Goal: Transaction & Acquisition: Purchase product/service

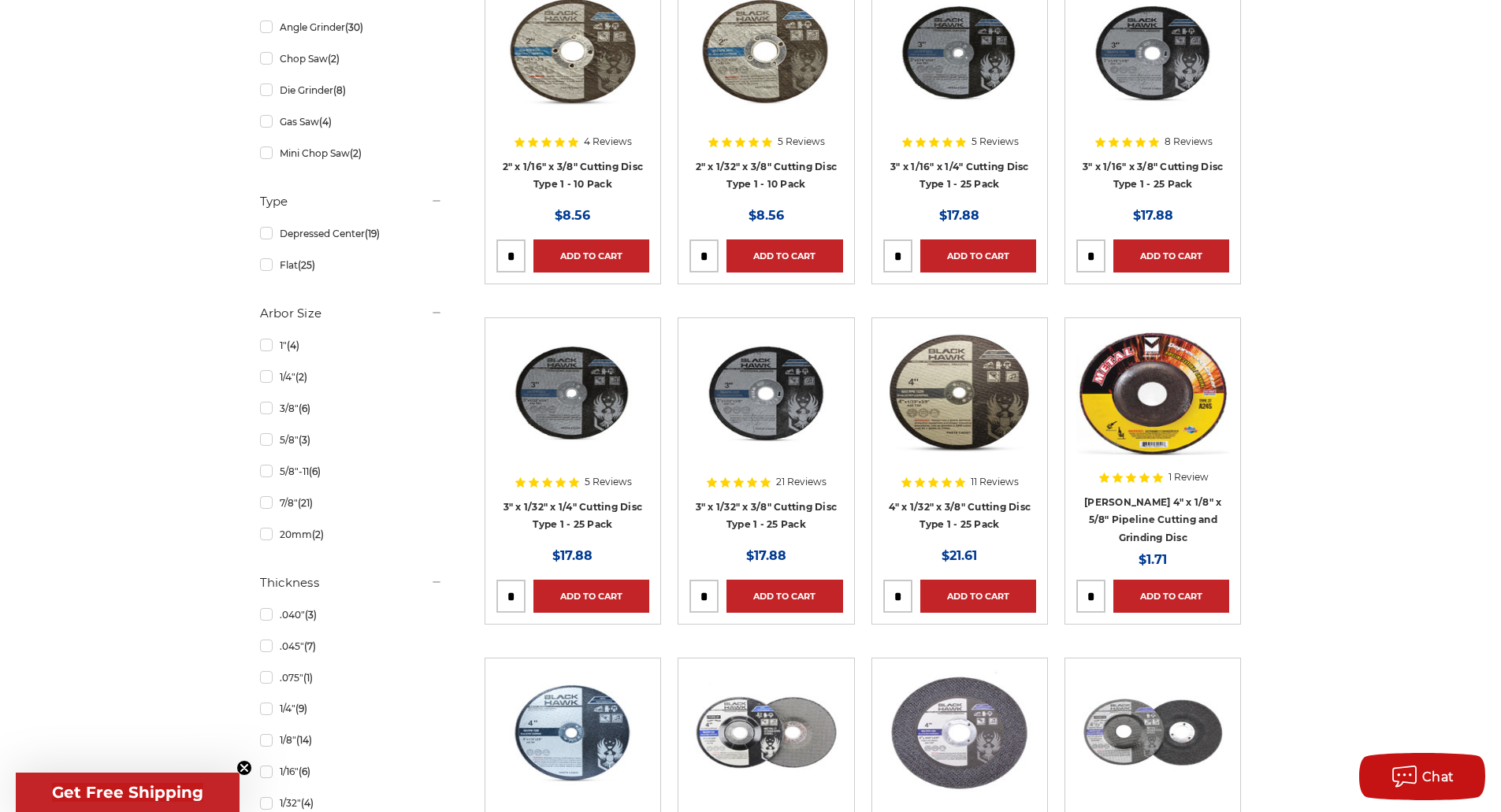
scroll to position [1024, 0]
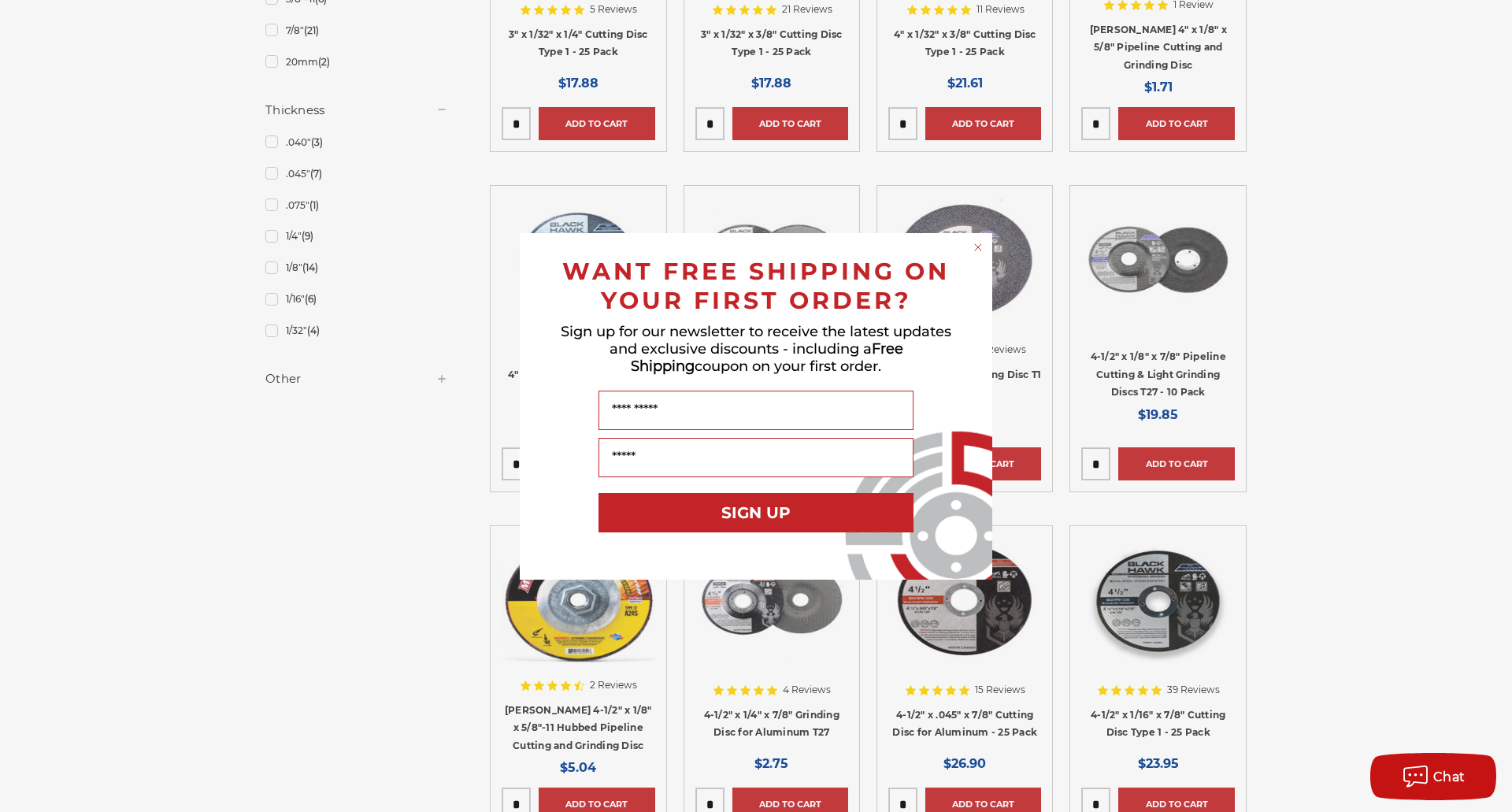
click at [980, 245] on icon "Close dialog" at bounding box center [977, 247] width 6 height 6
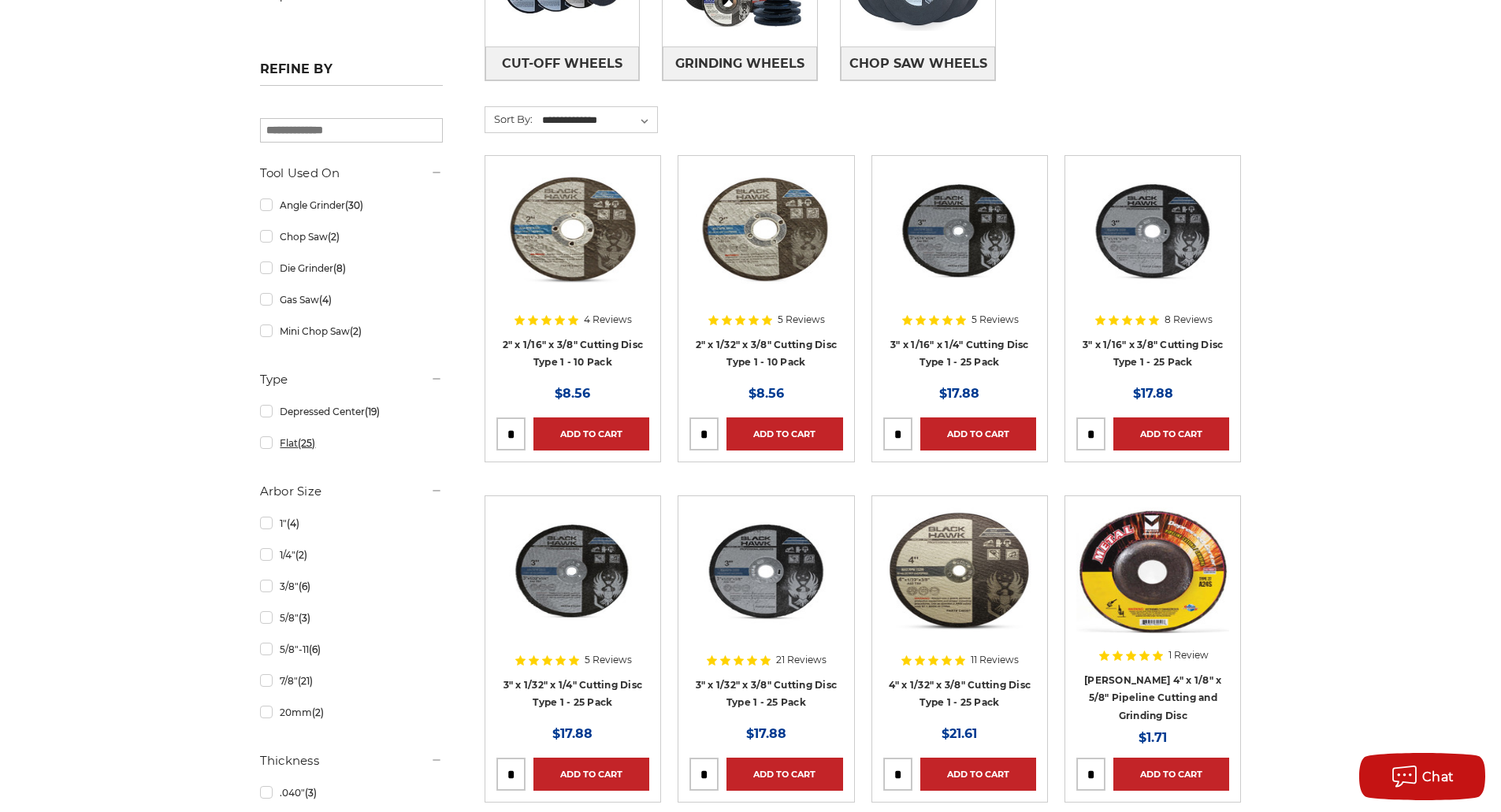
scroll to position [0, 0]
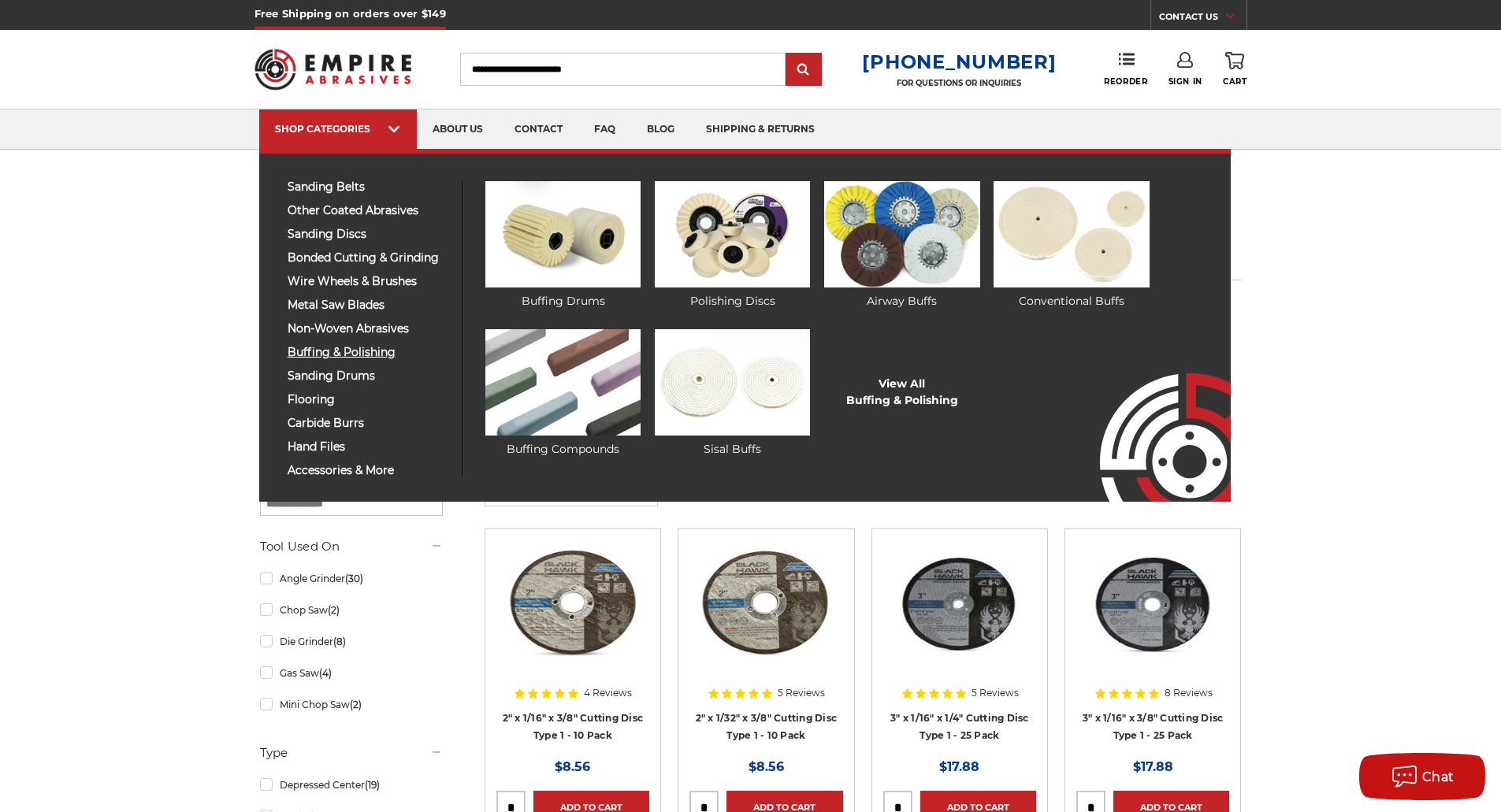
click at [376, 355] on span "buffing & polishing" at bounding box center [368, 352] width 163 height 12
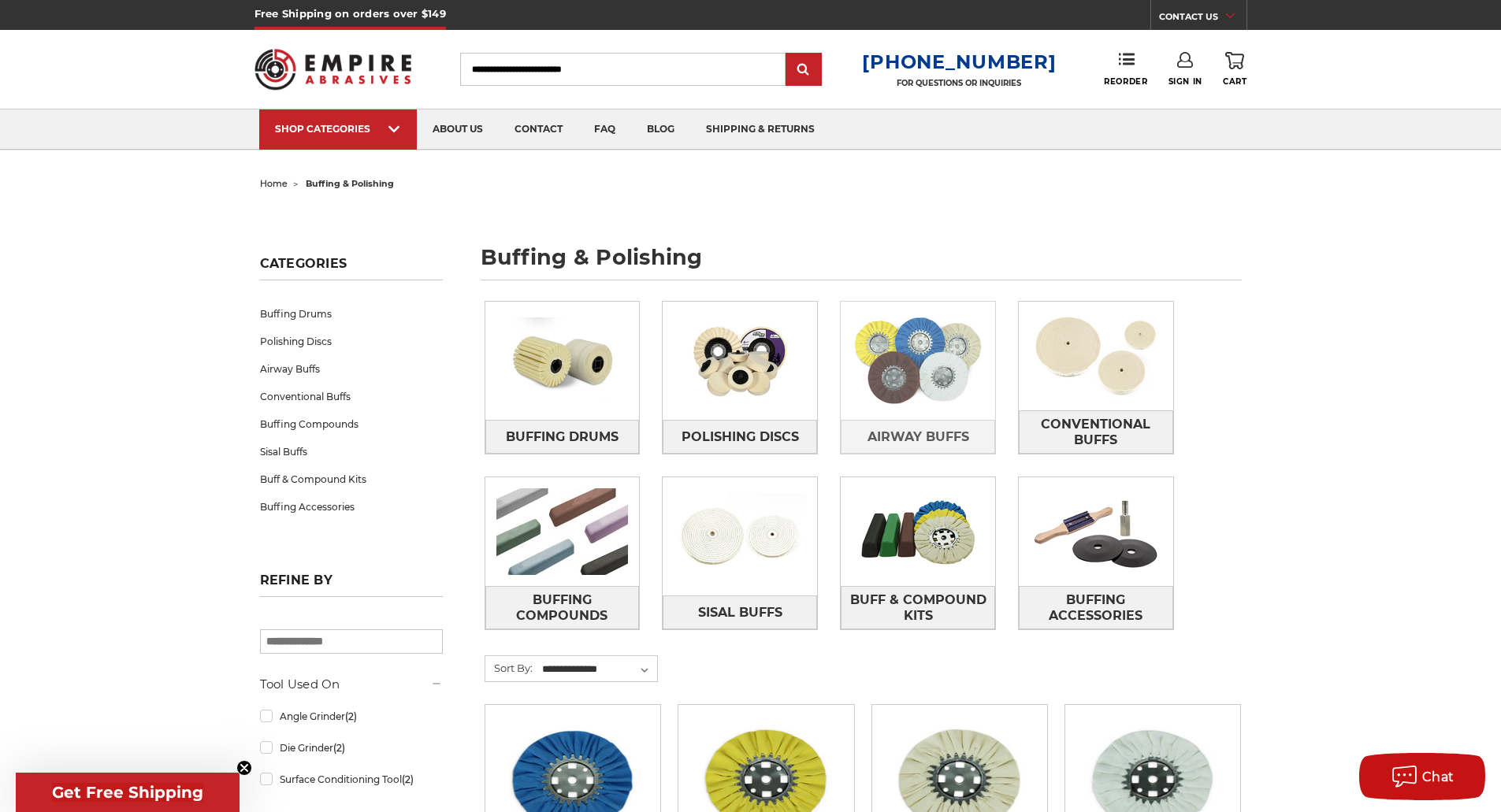
click at [920, 406] on img at bounding box center [918, 361] width 154 height 109
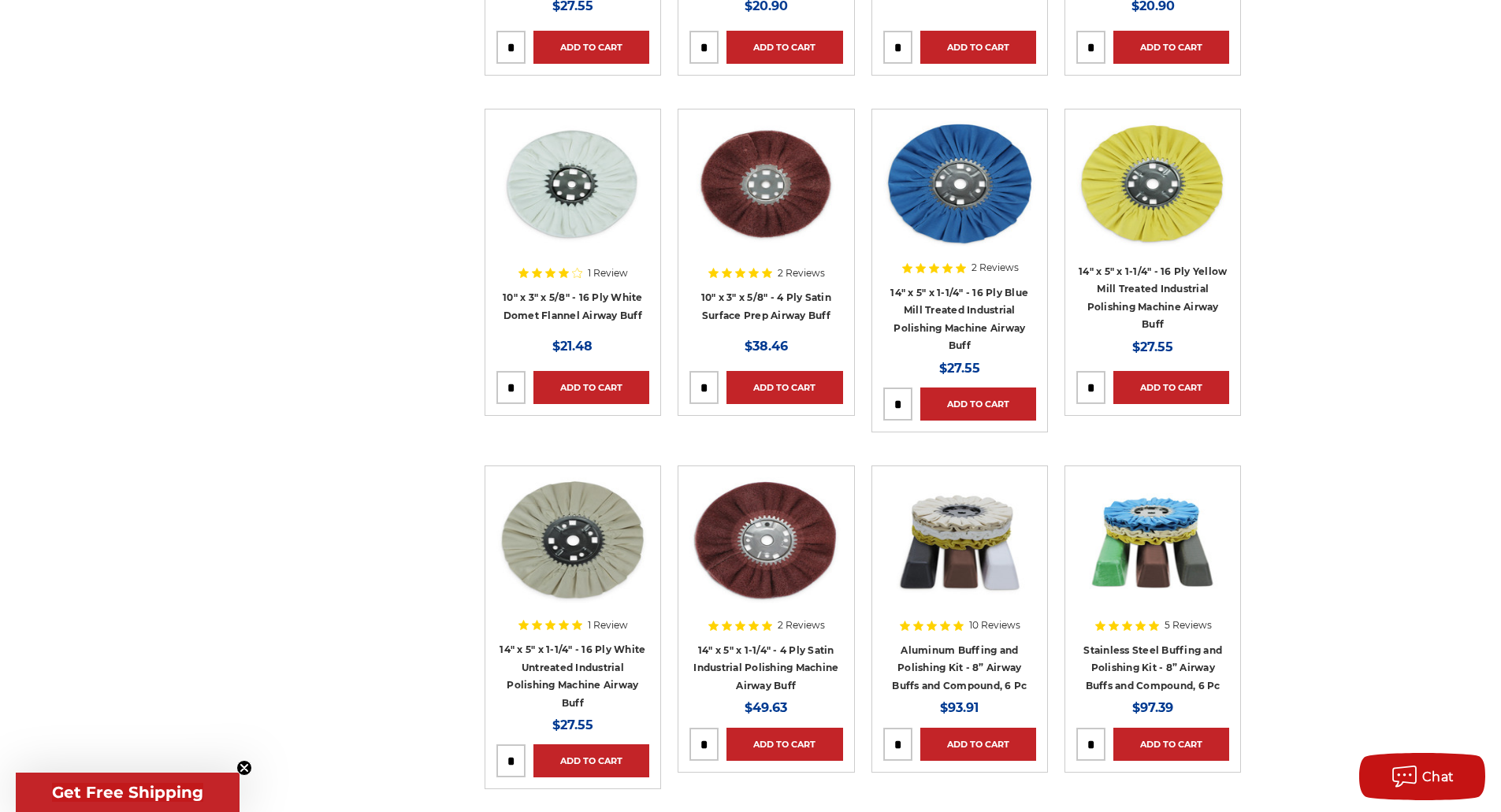
scroll to position [708, 0]
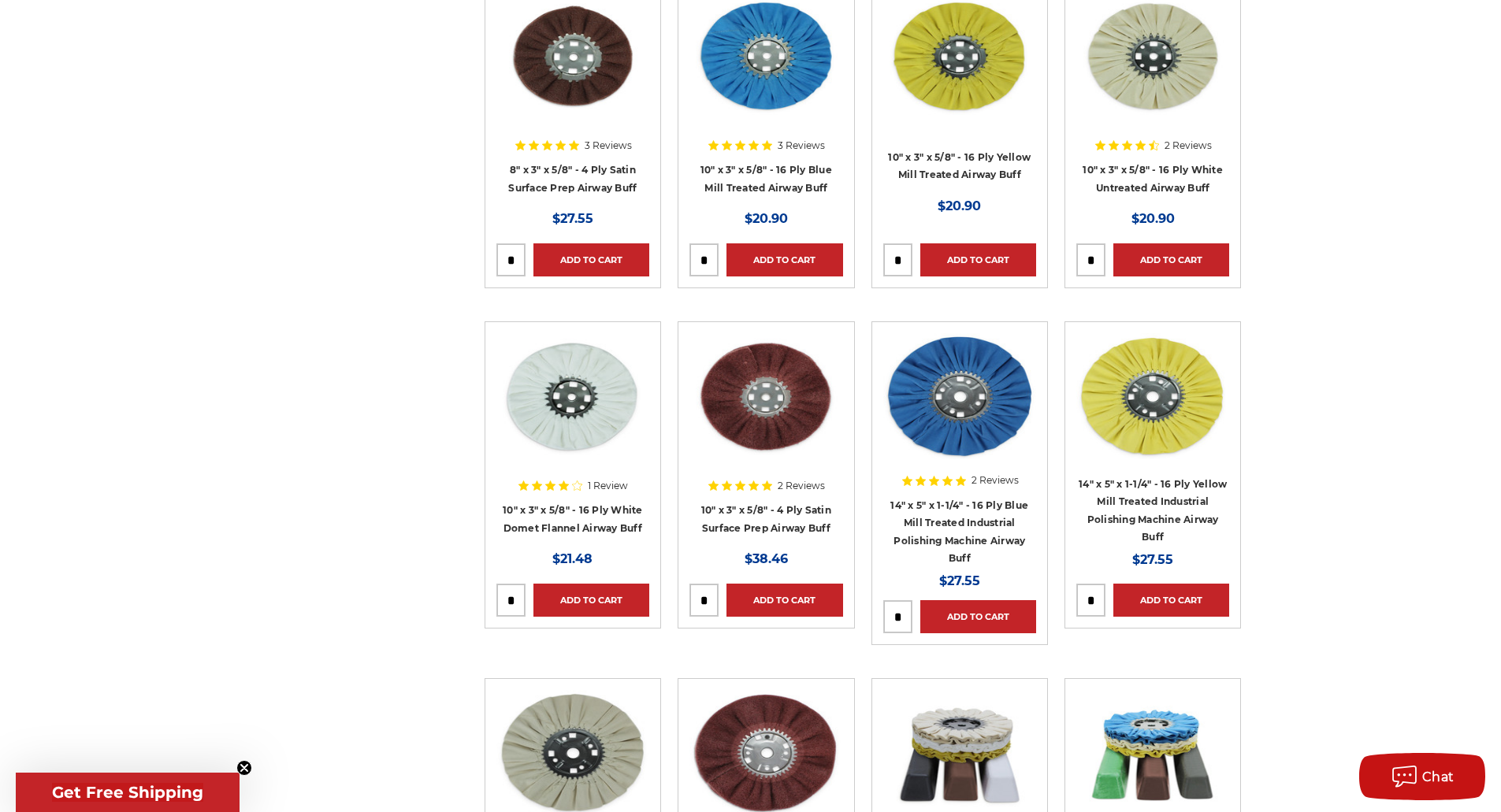
drag, startPoint x: 513, startPoint y: 260, endPoint x: 483, endPoint y: 257, distance: 30.1
click at [484, 257] on article "3 Reviews 8" x 3" x 5/8" - 4 Ply Satin Surface Prep Airway Buff MSRP: Was: Now:…" at bounding box center [572, 134] width 176 height 307
type input "*"
click at [605, 255] on link "Add to Cart" at bounding box center [591, 260] width 115 height 33
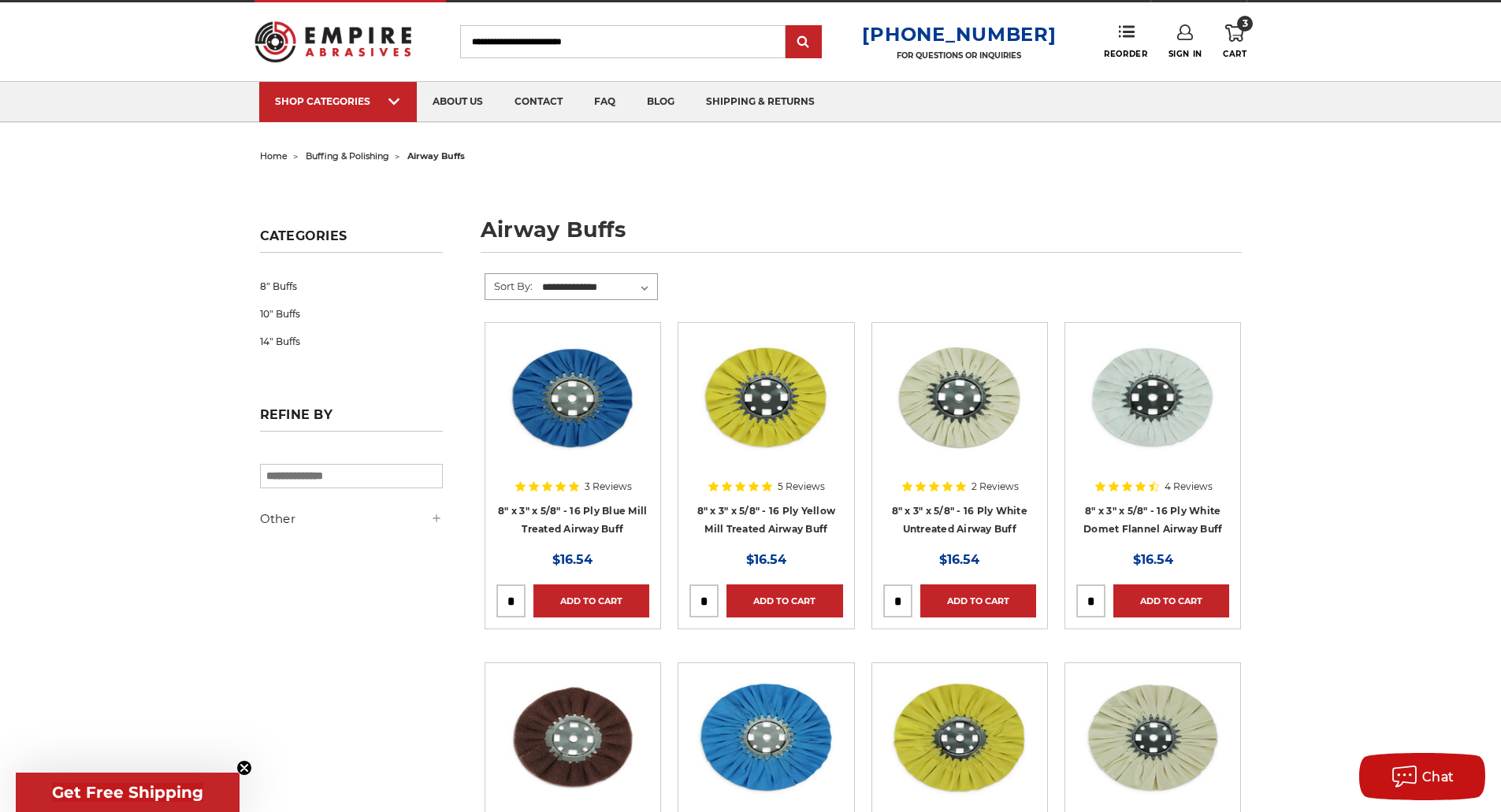
scroll to position [0, 0]
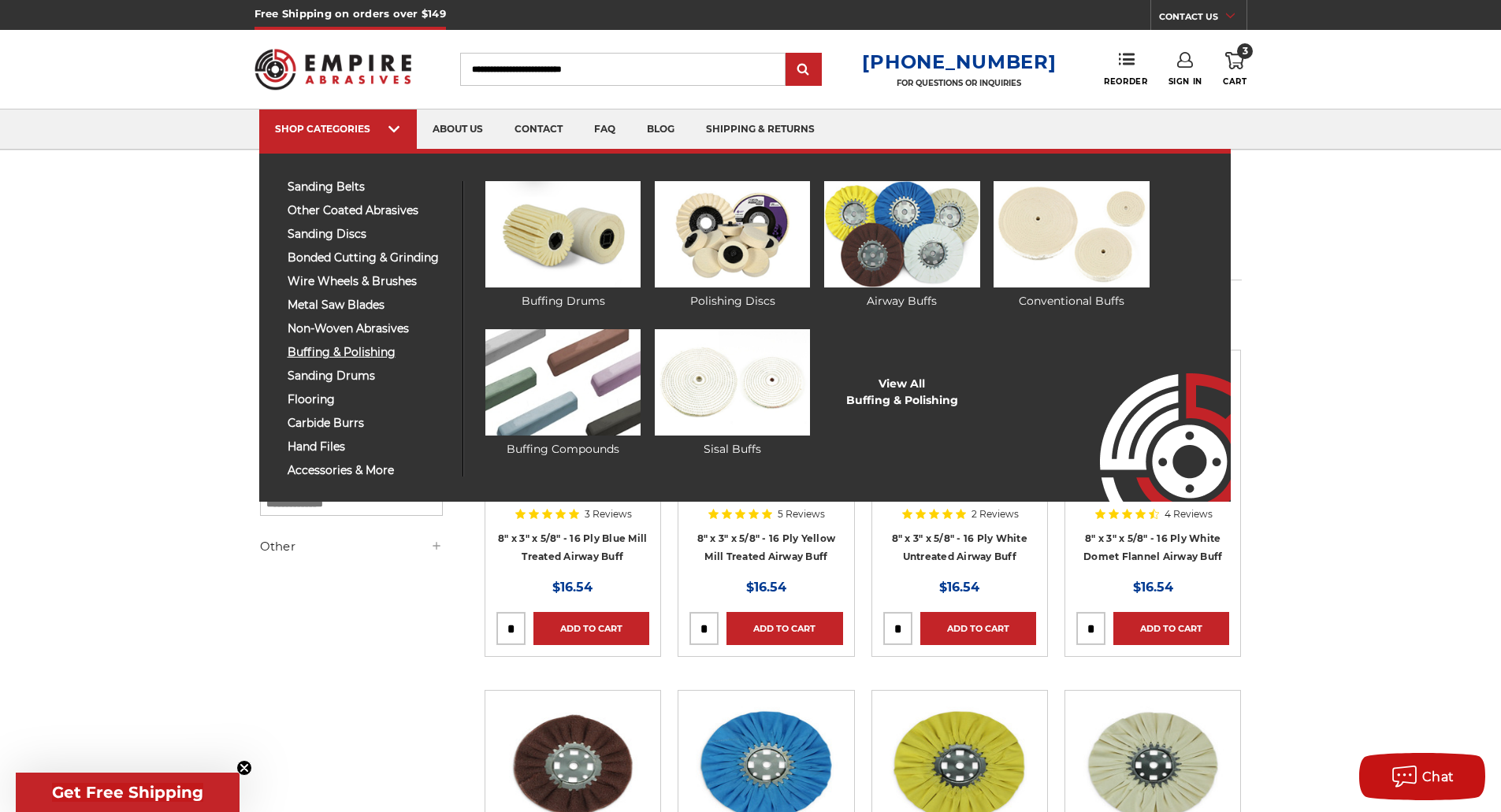
click at [361, 347] on span "buffing & polishing" at bounding box center [368, 352] width 163 height 12
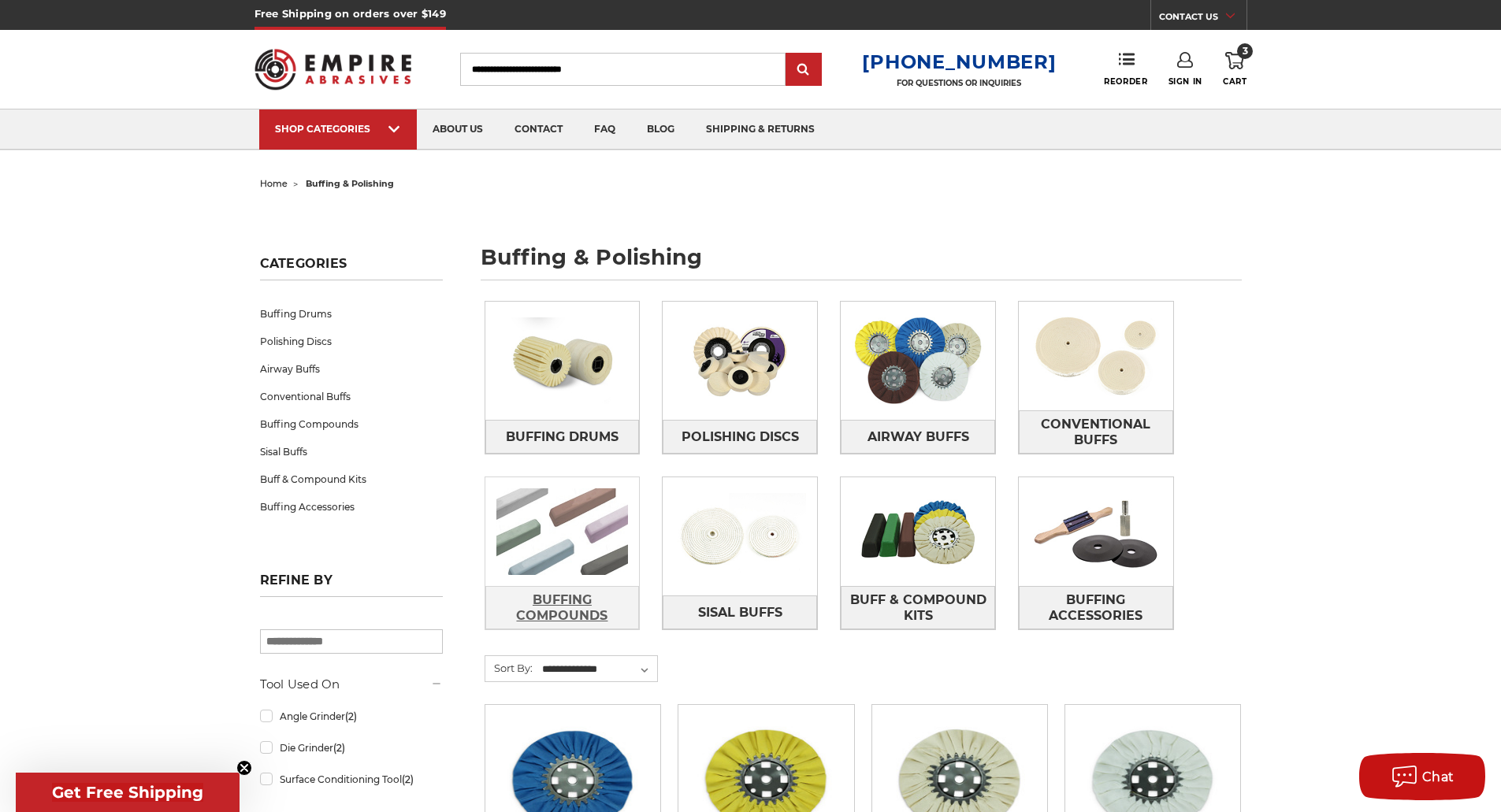
click at [572, 616] on span "Buffing Compounds" at bounding box center [562, 608] width 153 height 43
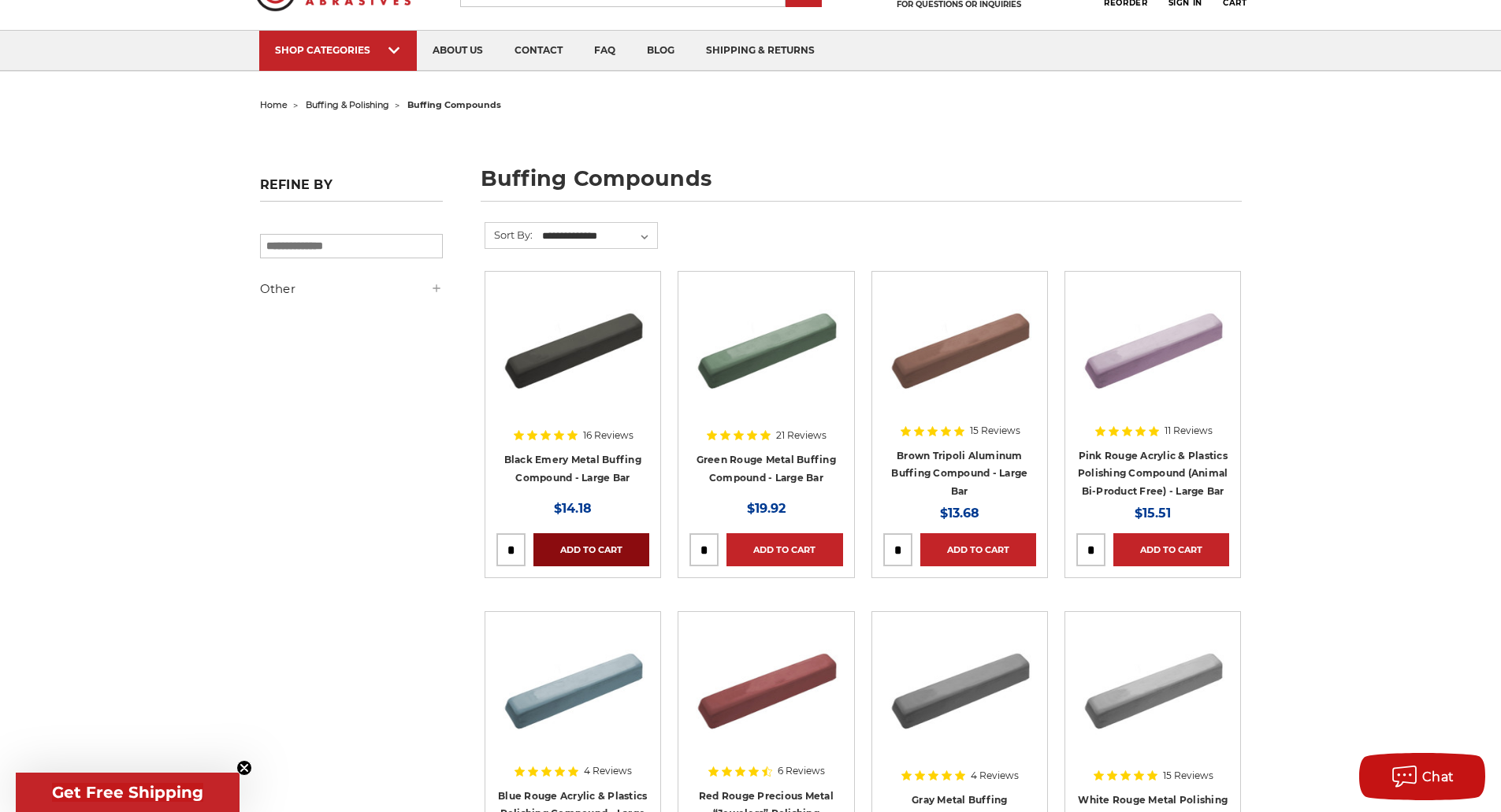
drag, startPoint x: 709, startPoint y: 547, endPoint x: 641, endPoint y: 545, distance: 68.0
type input "*"
click at [791, 542] on link "Add to Cart" at bounding box center [783, 550] width 115 height 33
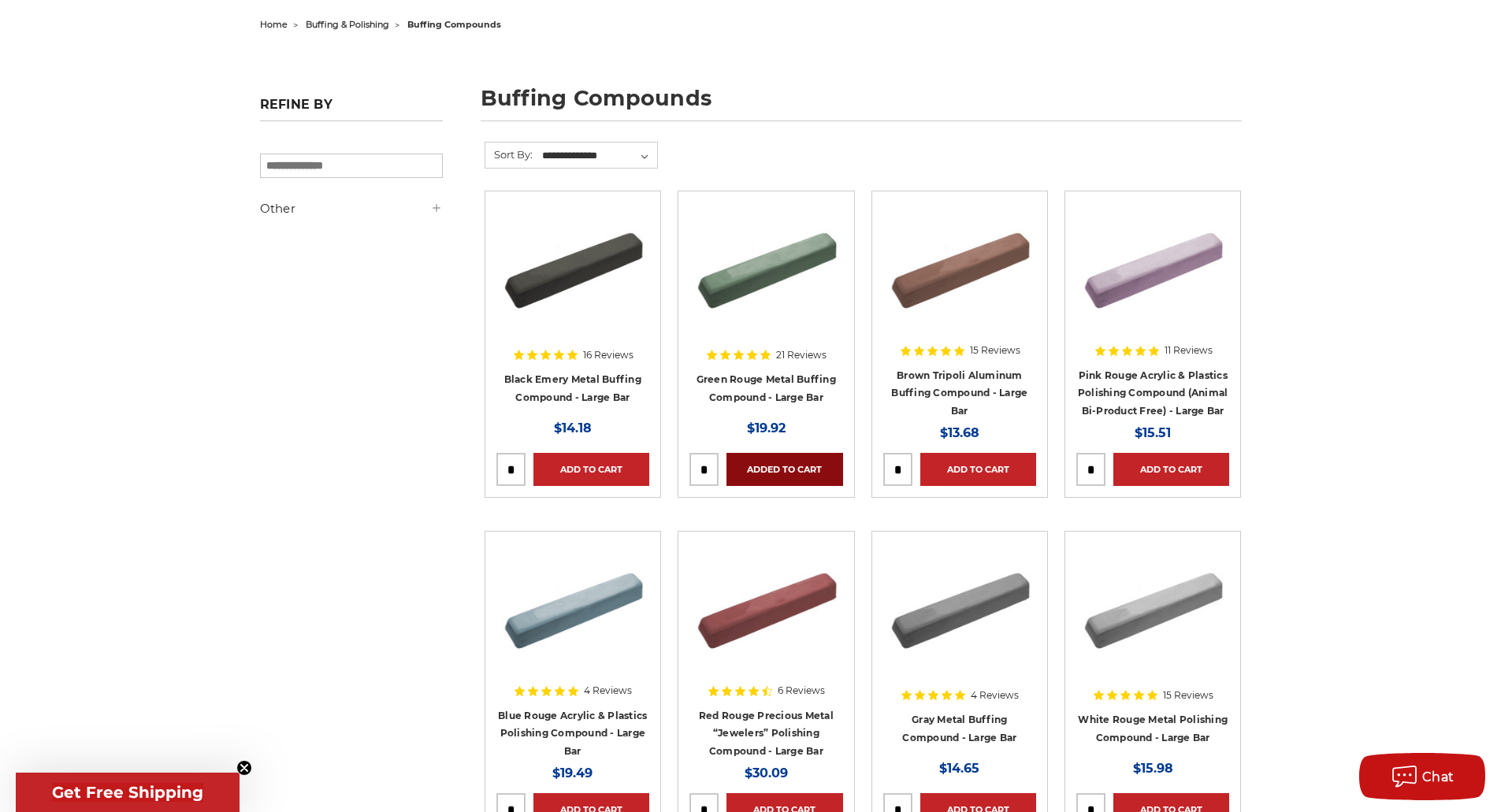
scroll to position [157, 0]
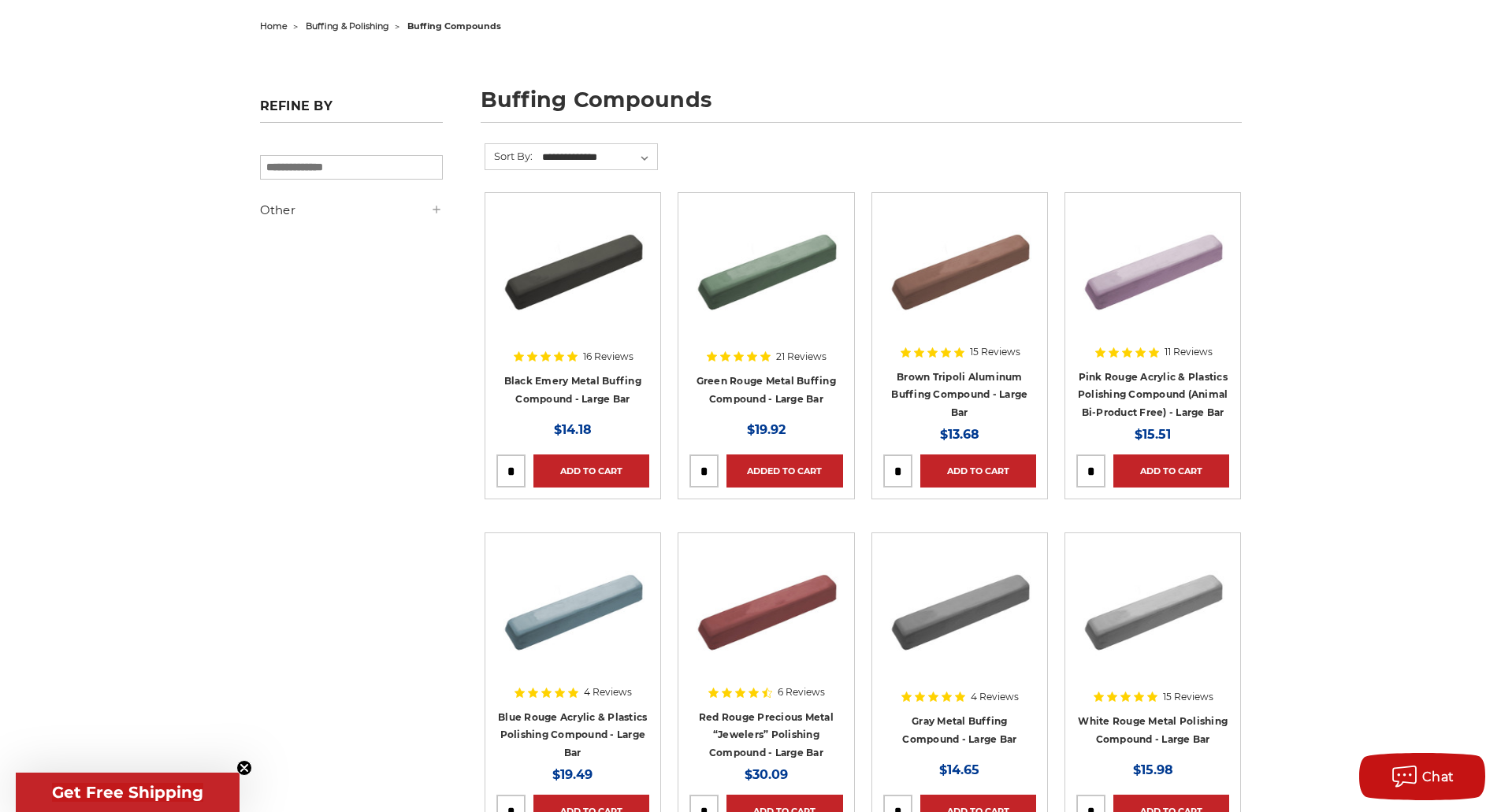
click at [512, 466] on input "tel" at bounding box center [511, 470] width 27 height 32
type input "*"
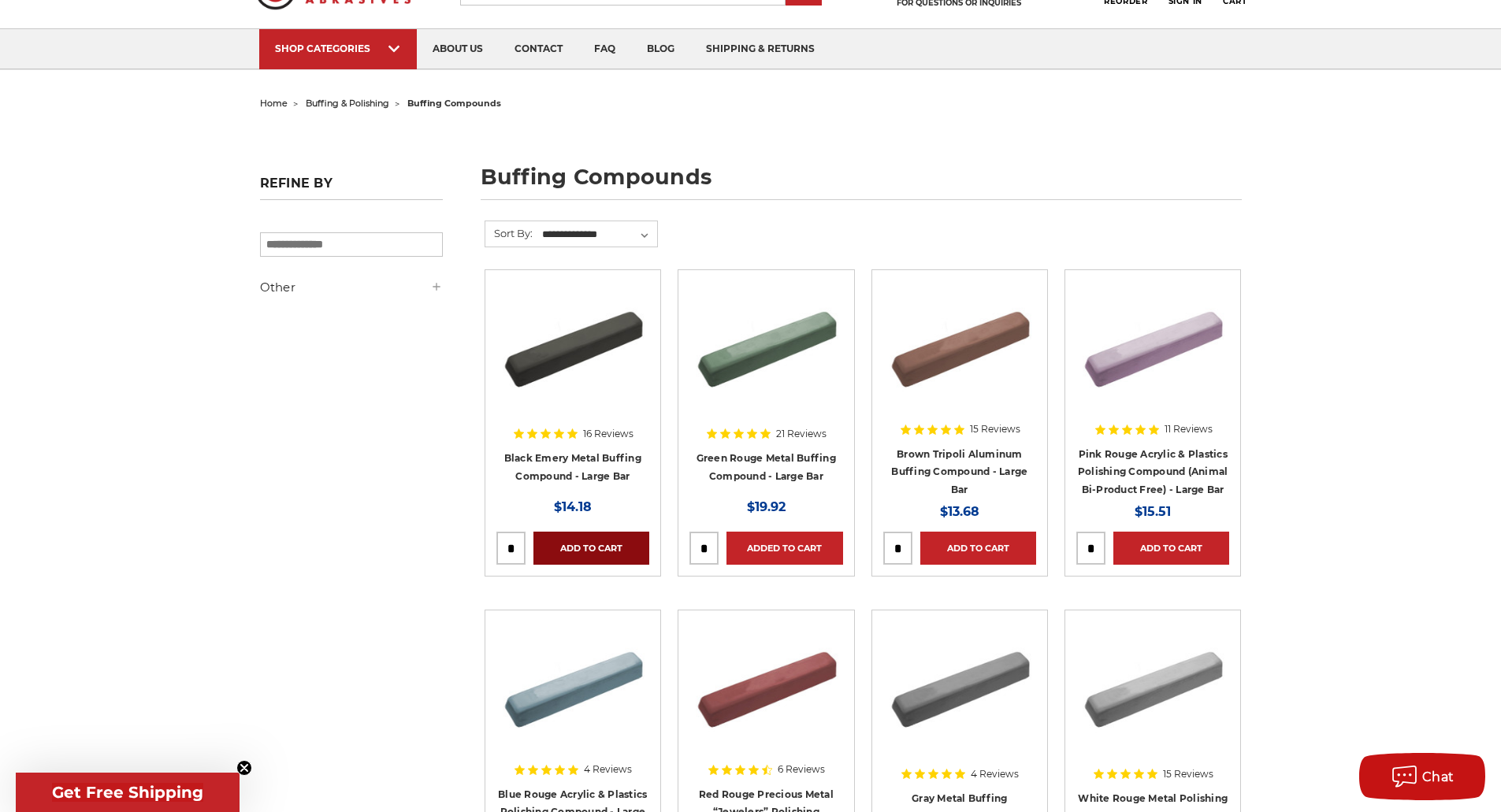
scroll to position [0, 0]
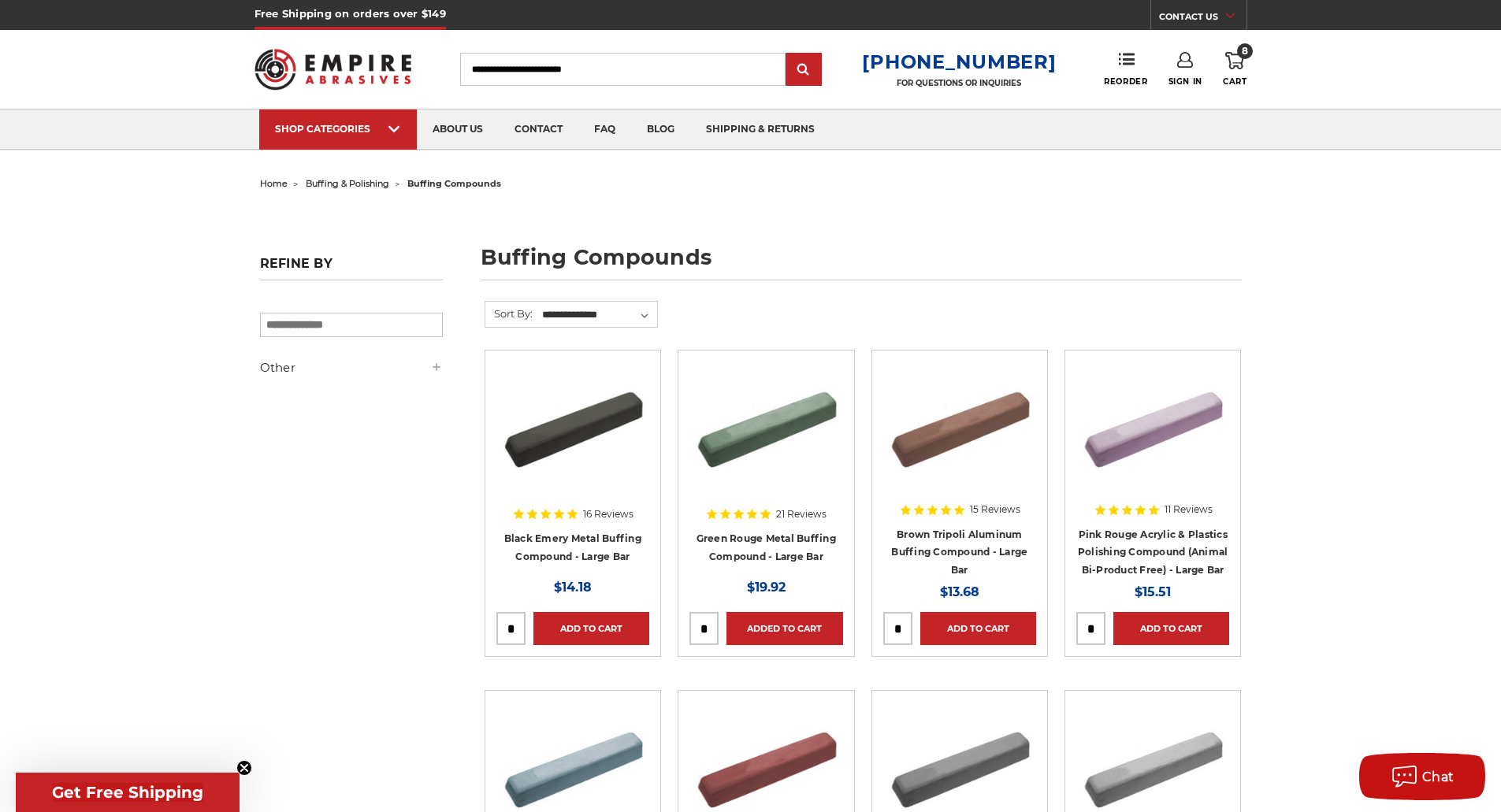
click at [1244, 63] on link "8 Cart" at bounding box center [1235, 69] width 24 height 35
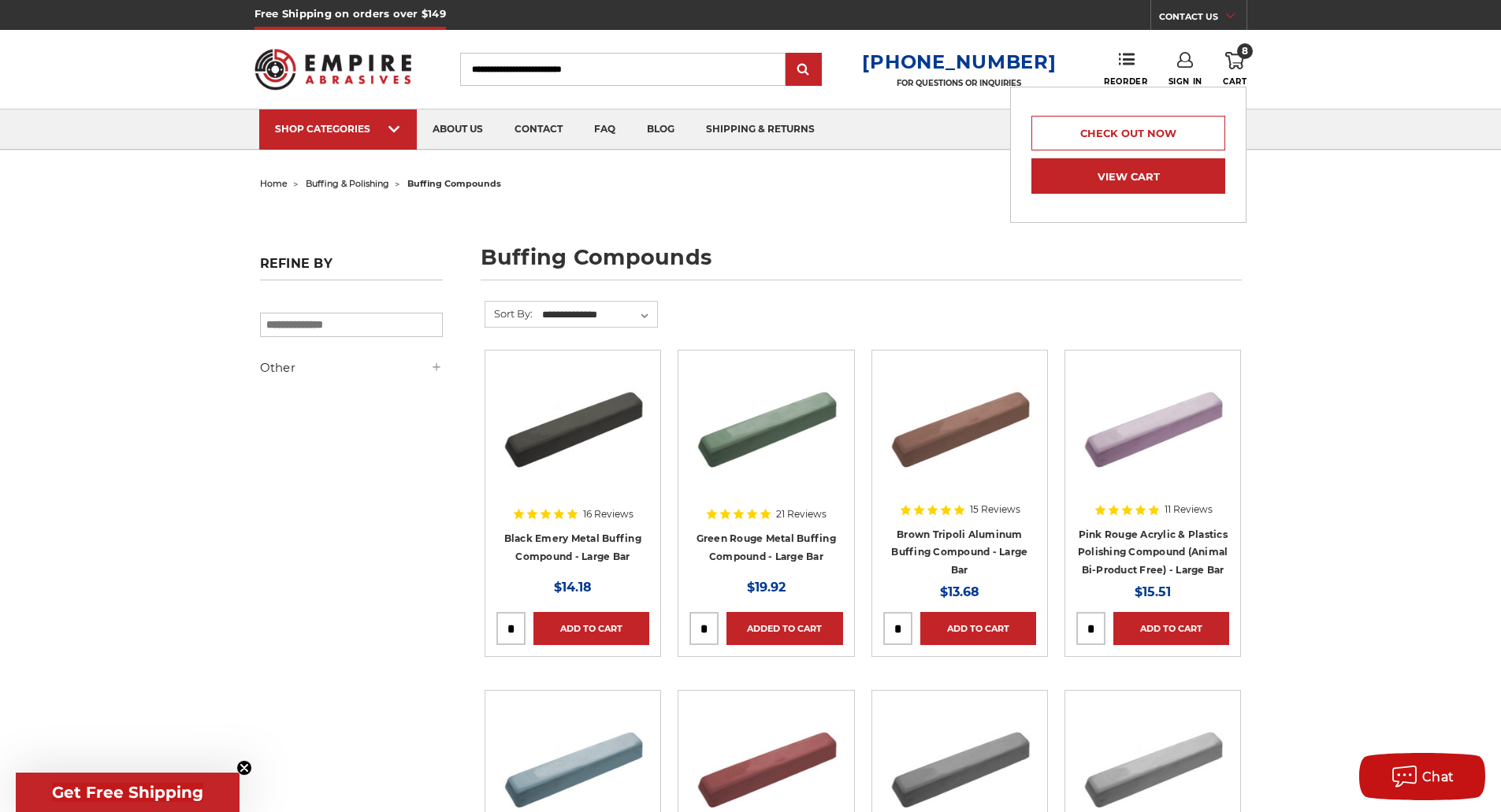
click at [1184, 173] on link "View Cart" at bounding box center [1128, 175] width 194 height 35
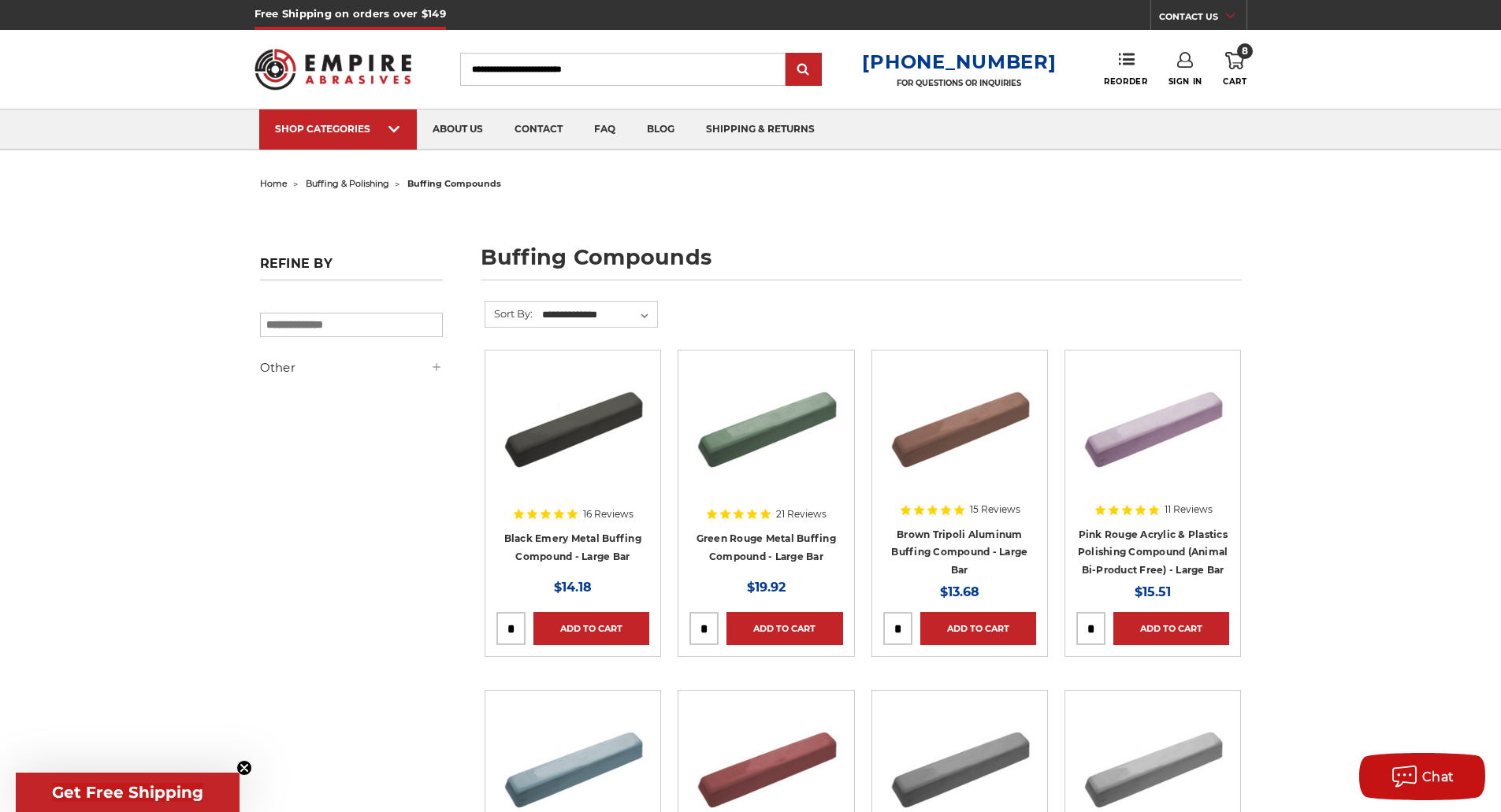
click at [514, 628] on input "tel" at bounding box center [511, 629] width 27 height 32
type input "*"
click at [596, 614] on link "Add to Cart" at bounding box center [591, 629] width 115 height 33
click at [1236, 58] on icon at bounding box center [1234, 60] width 19 height 17
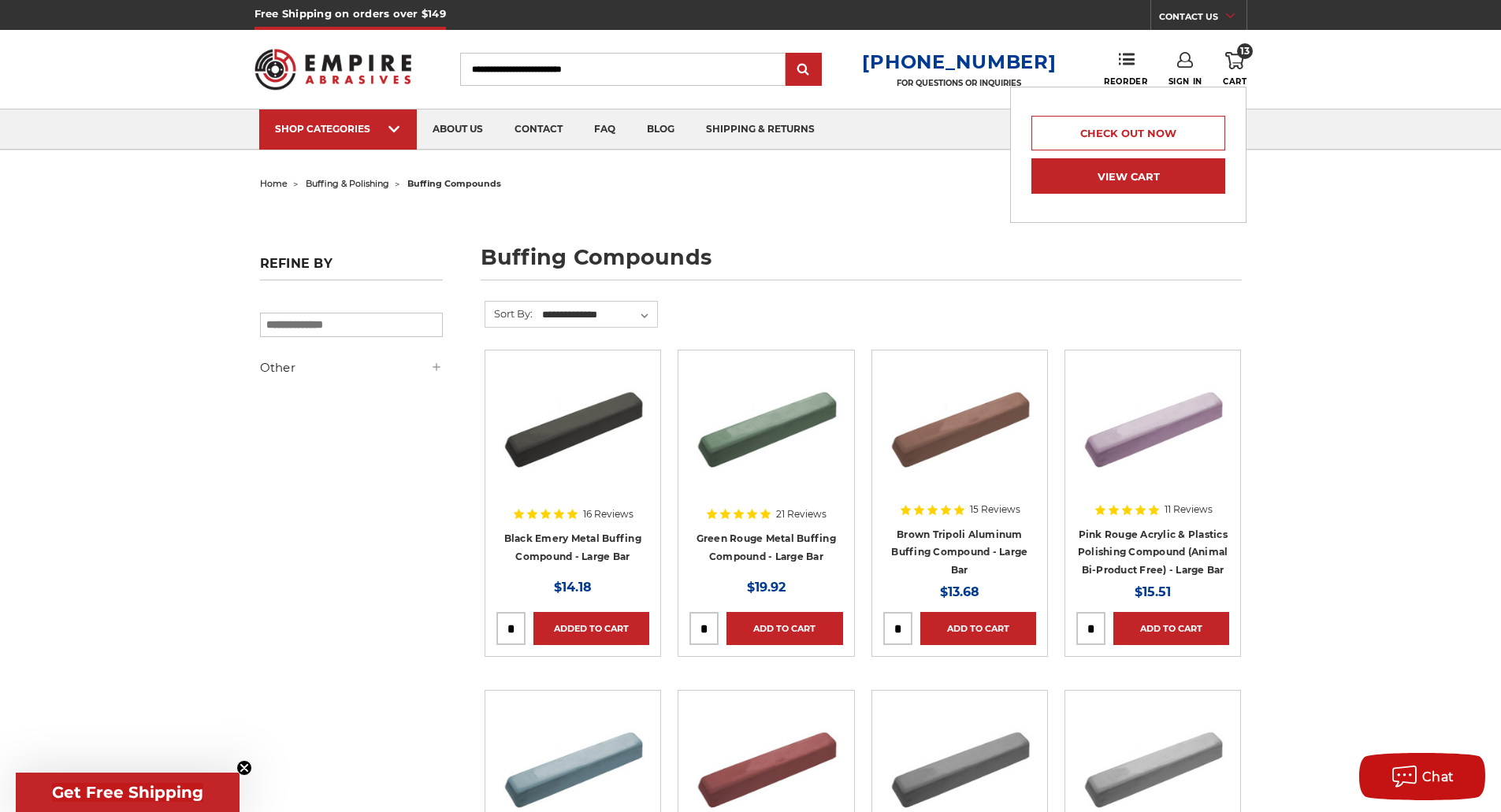
click at [1153, 173] on link "View Cart" at bounding box center [1128, 175] width 194 height 35
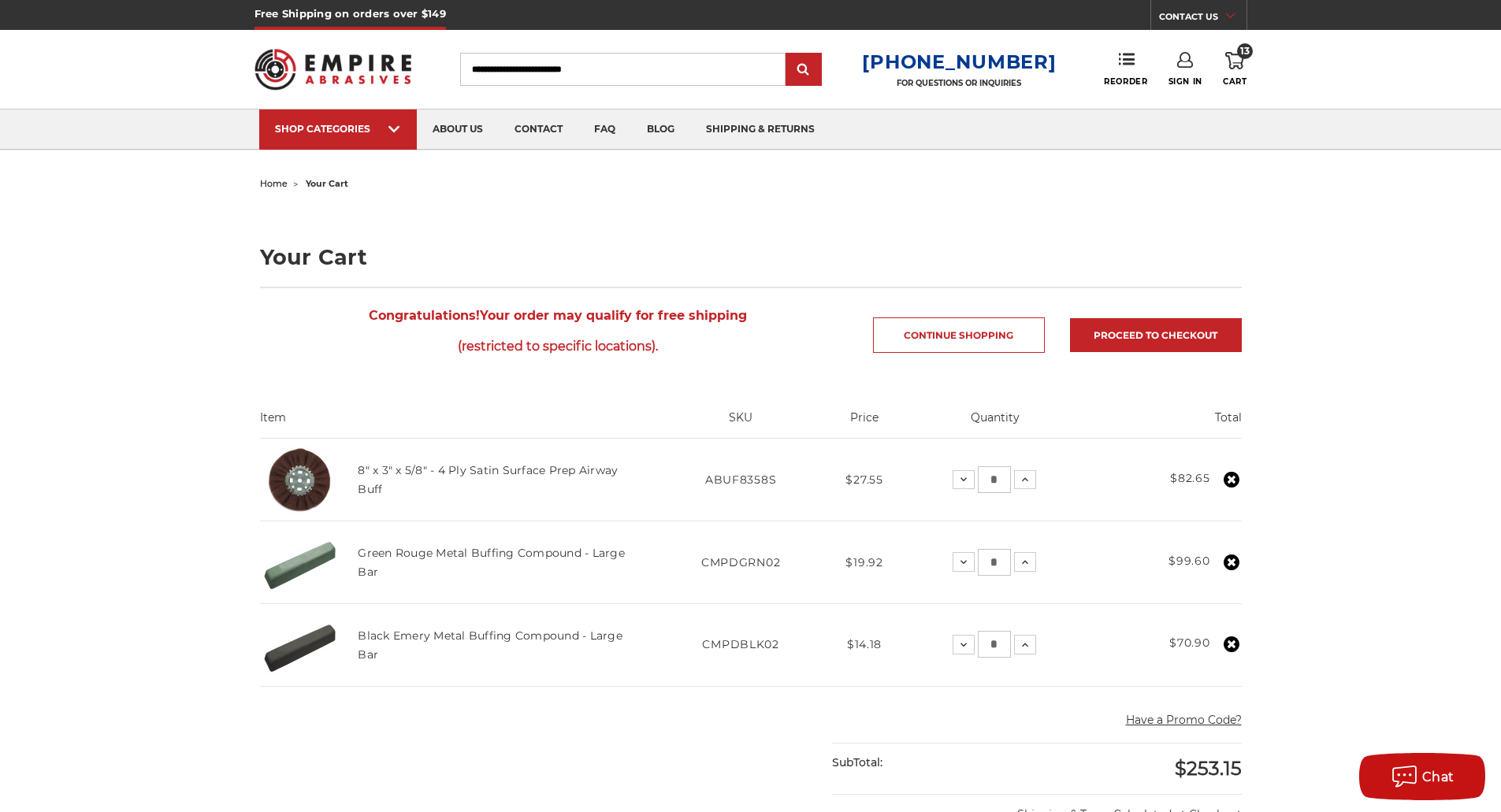
click at [1238, 559] on icon at bounding box center [1231, 561] width 15 height 15
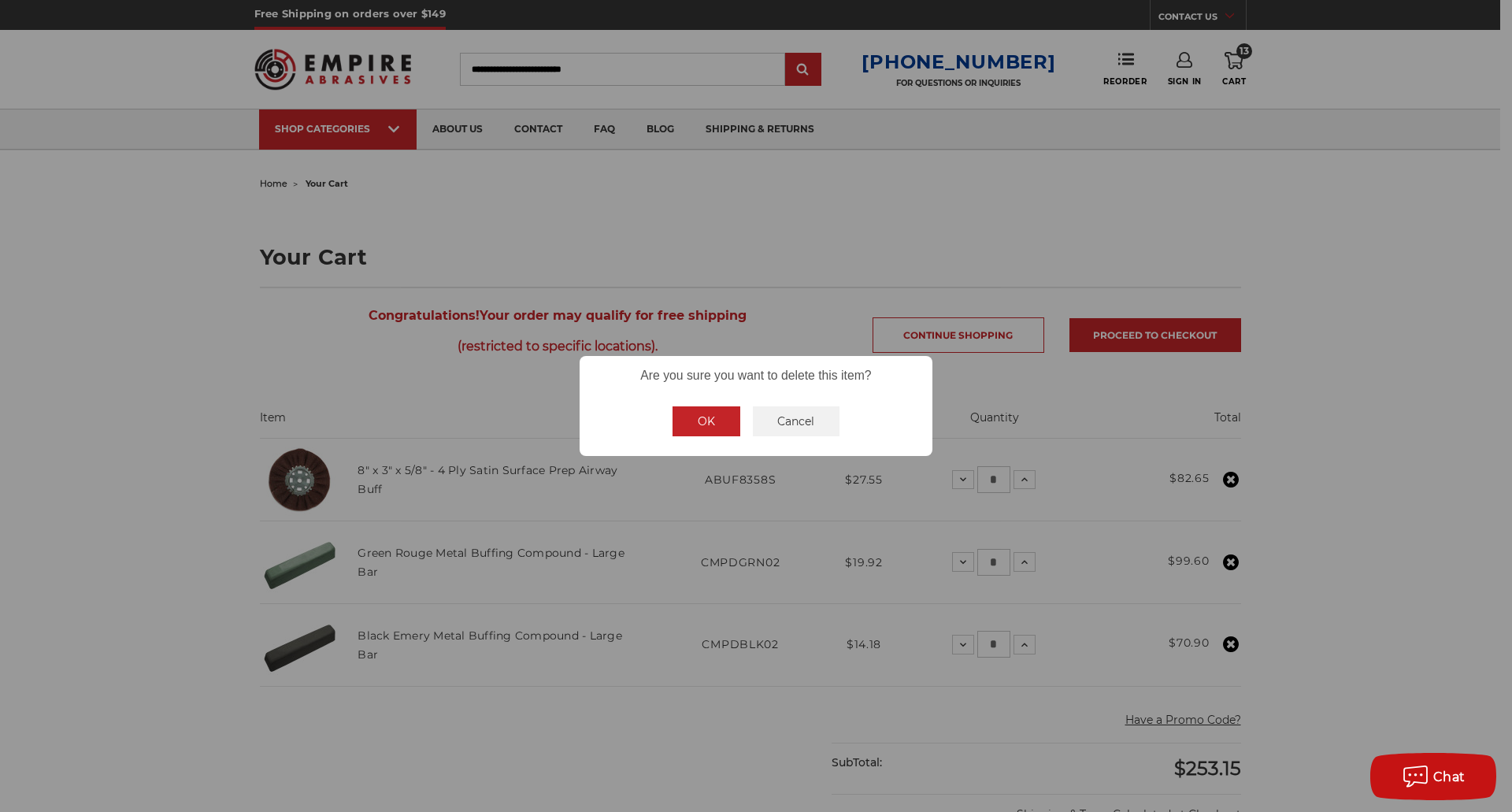
click at [712, 416] on button "OK" at bounding box center [707, 421] width 68 height 30
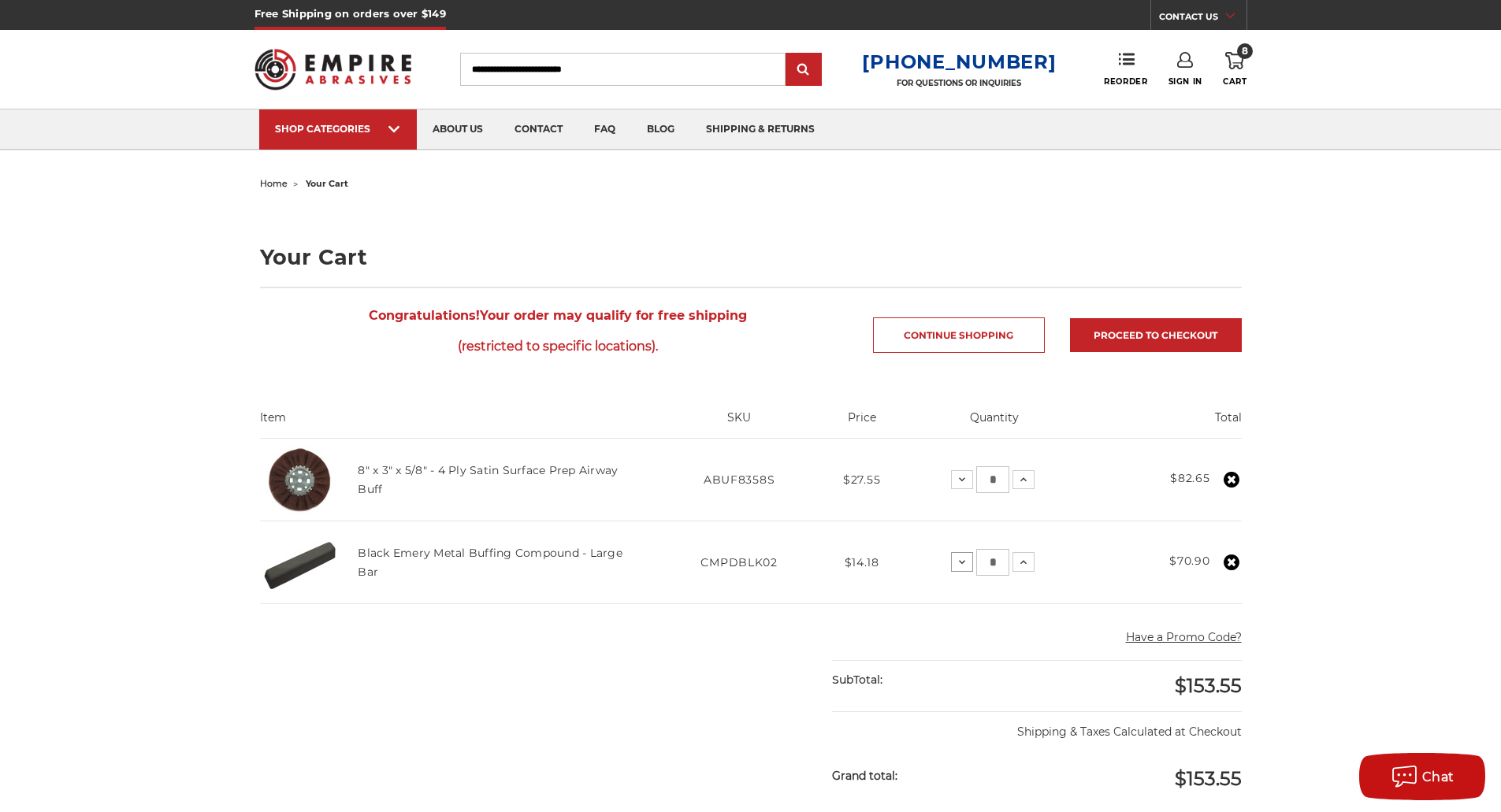
drag, startPoint x: 1002, startPoint y: 562, endPoint x: 966, endPoint y: 563, distance: 36.0
click at [966, 563] on div "Decrease Quantity: * Increase Quantity:" at bounding box center [993, 561] width 84 height 26
click at [711, 690] on main "home your cart Your Cart Congratulations! Your order may qualify for free shipp…" at bounding box center [750, 692] width 999 height 1040
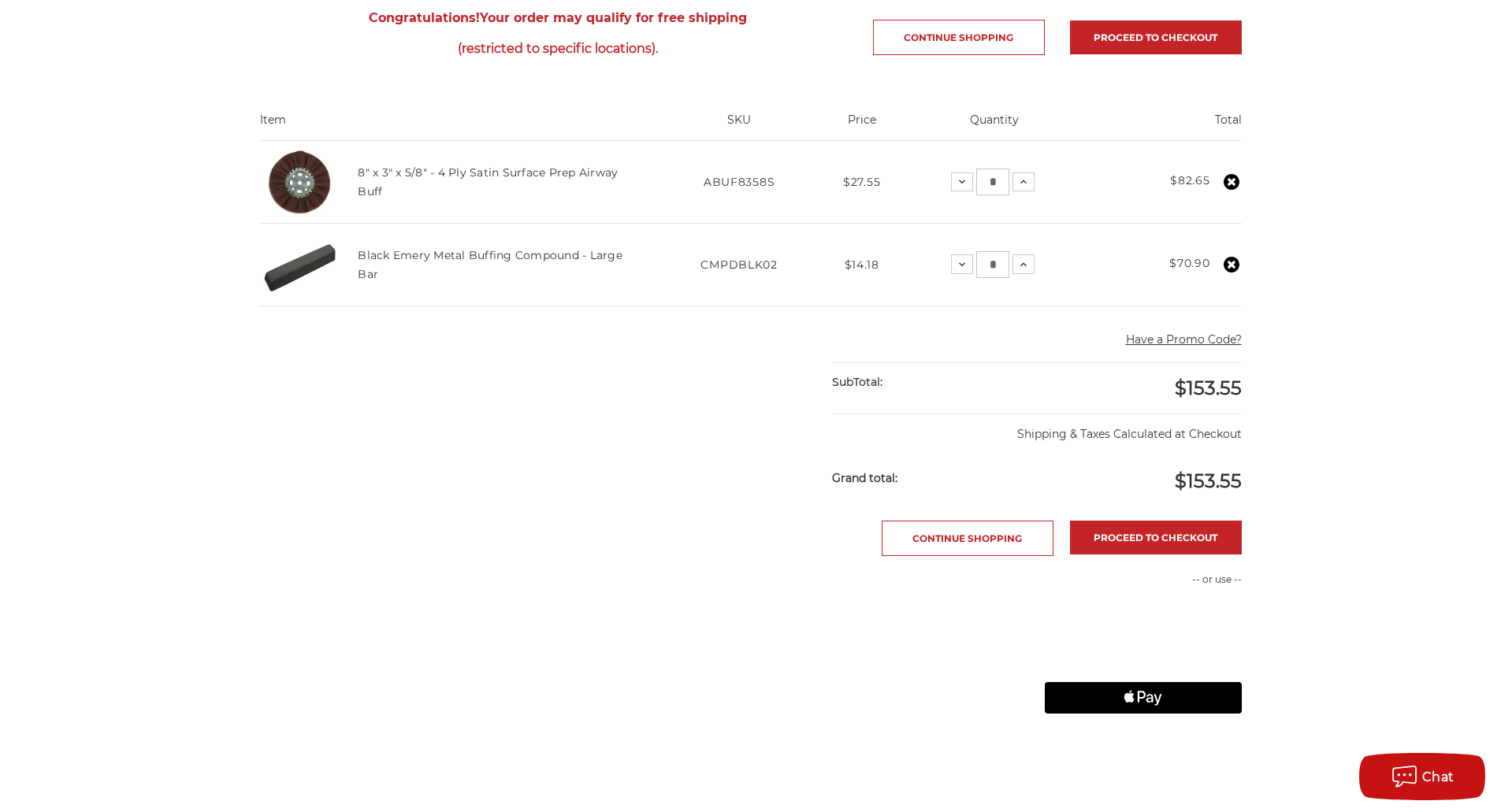
scroll to position [394, 0]
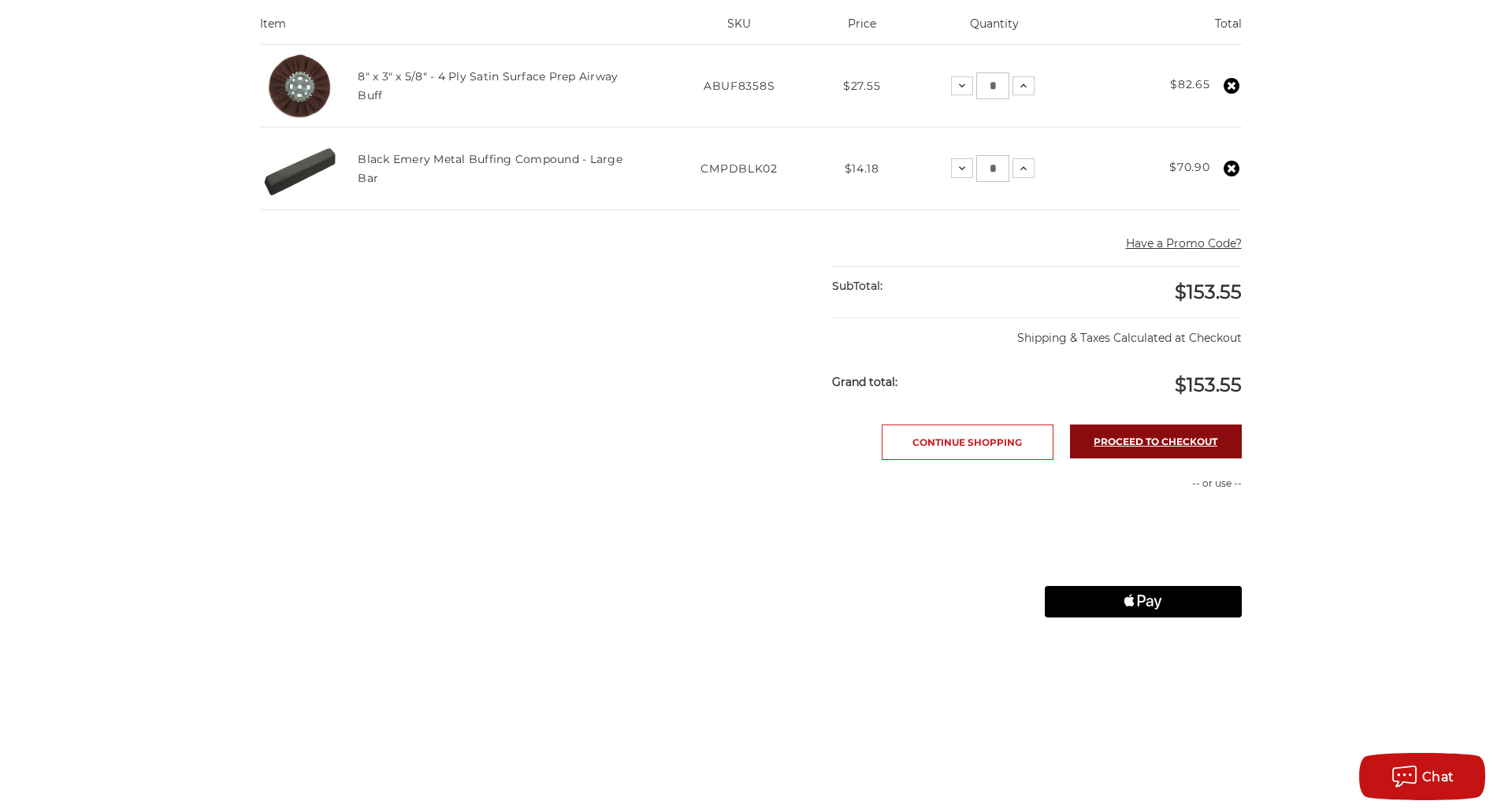
click at [1150, 440] on link "Proceed to checkout" at bounding box center [1156, 441] width 172 height 34
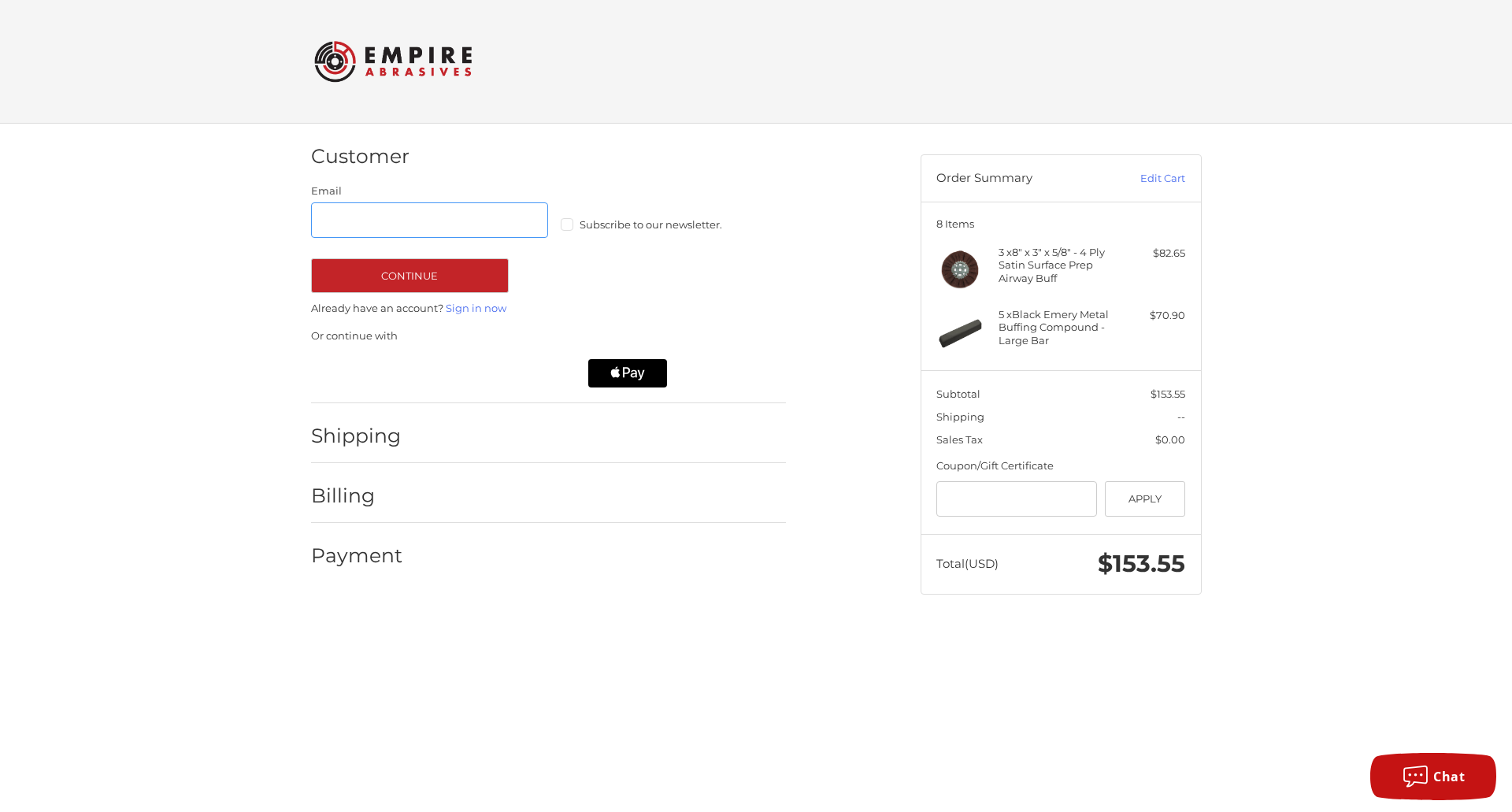
click at [402, 217] on input "Email" at bounding box center [430, 220] width 238 height 35
type input "**********"
click at [438, 278] on button "Continue" at bounding box center [410, 275] width 198 height 35
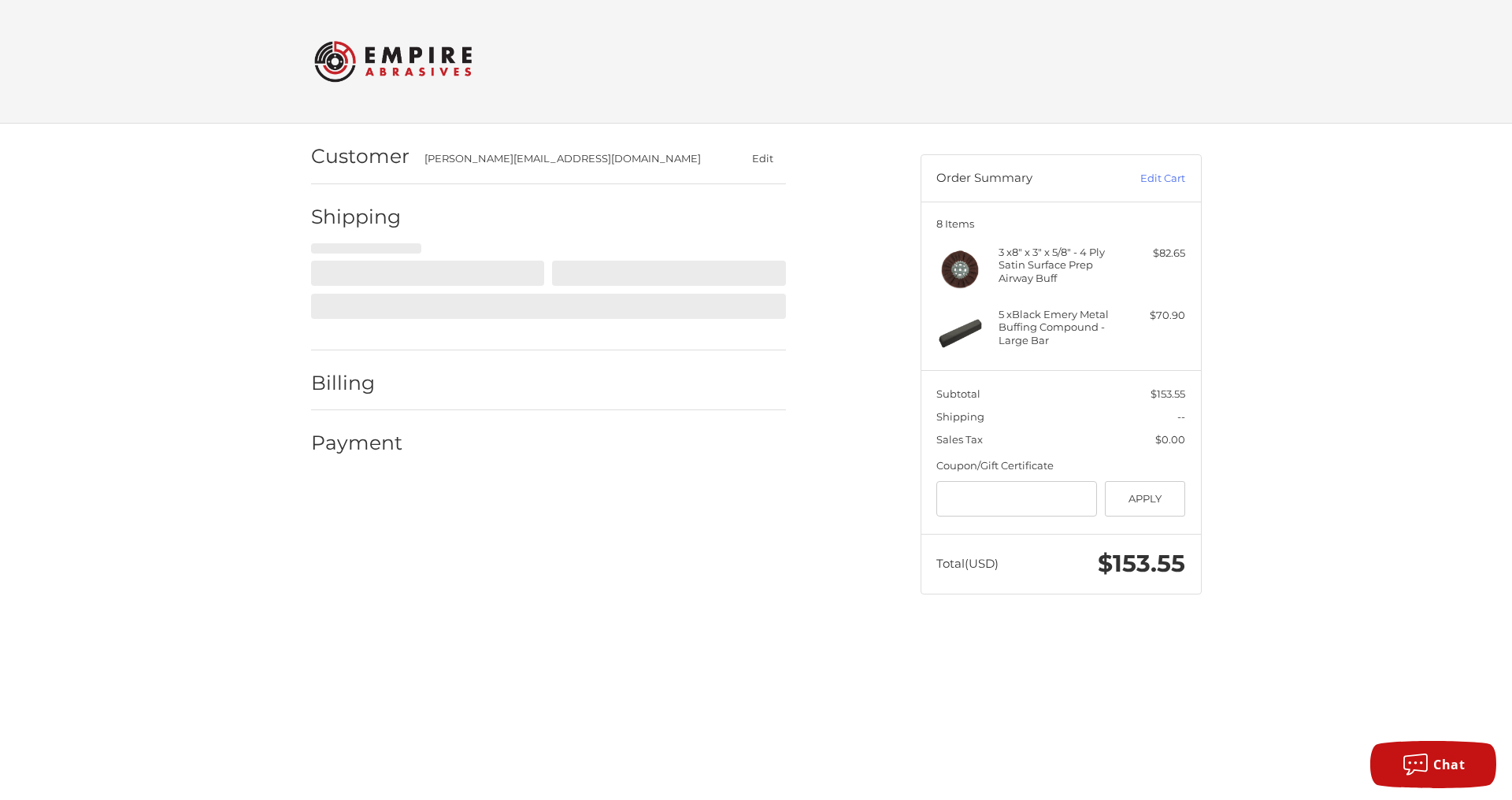
select select "**"
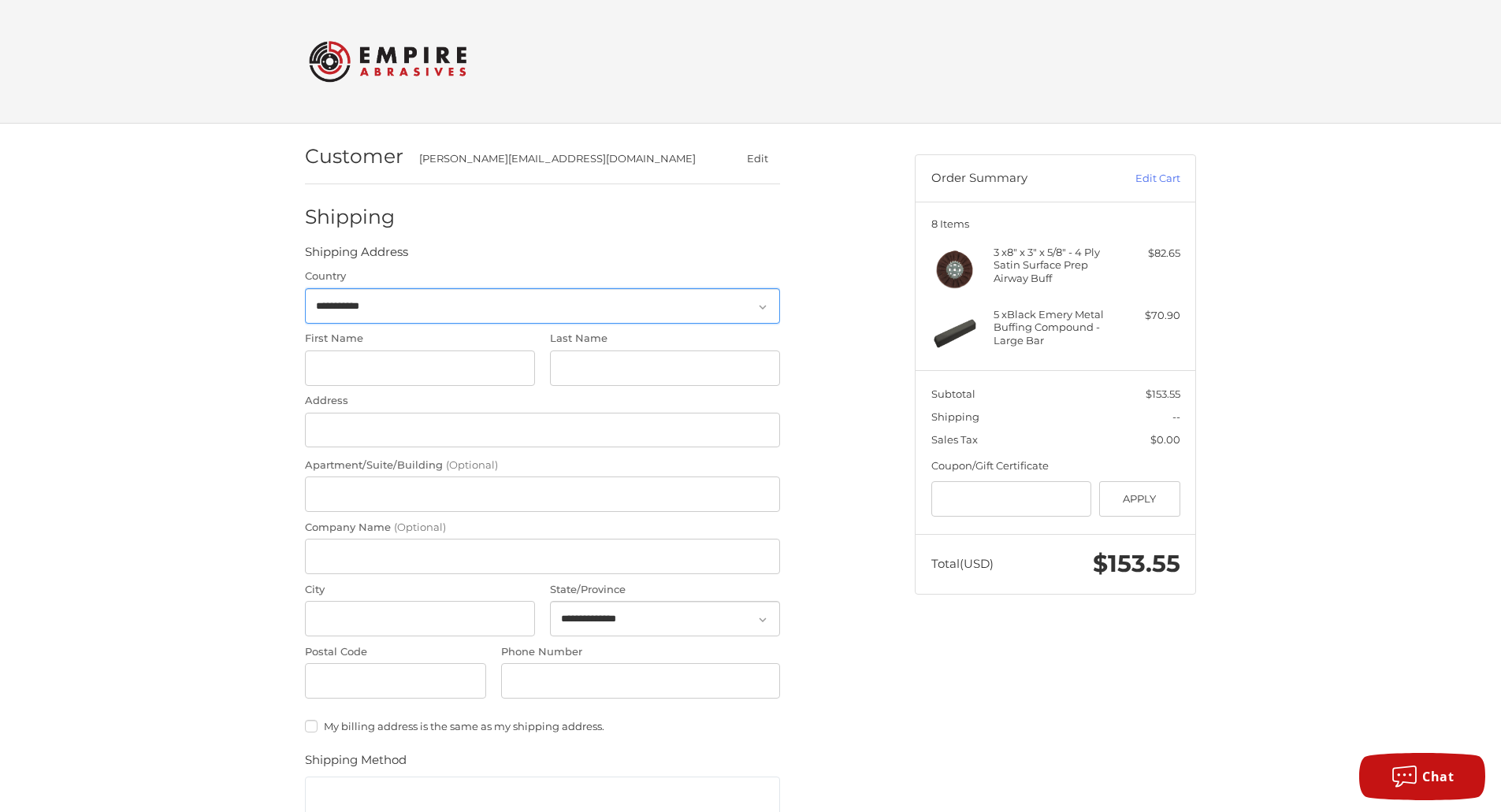
scroll to position [22, 0]
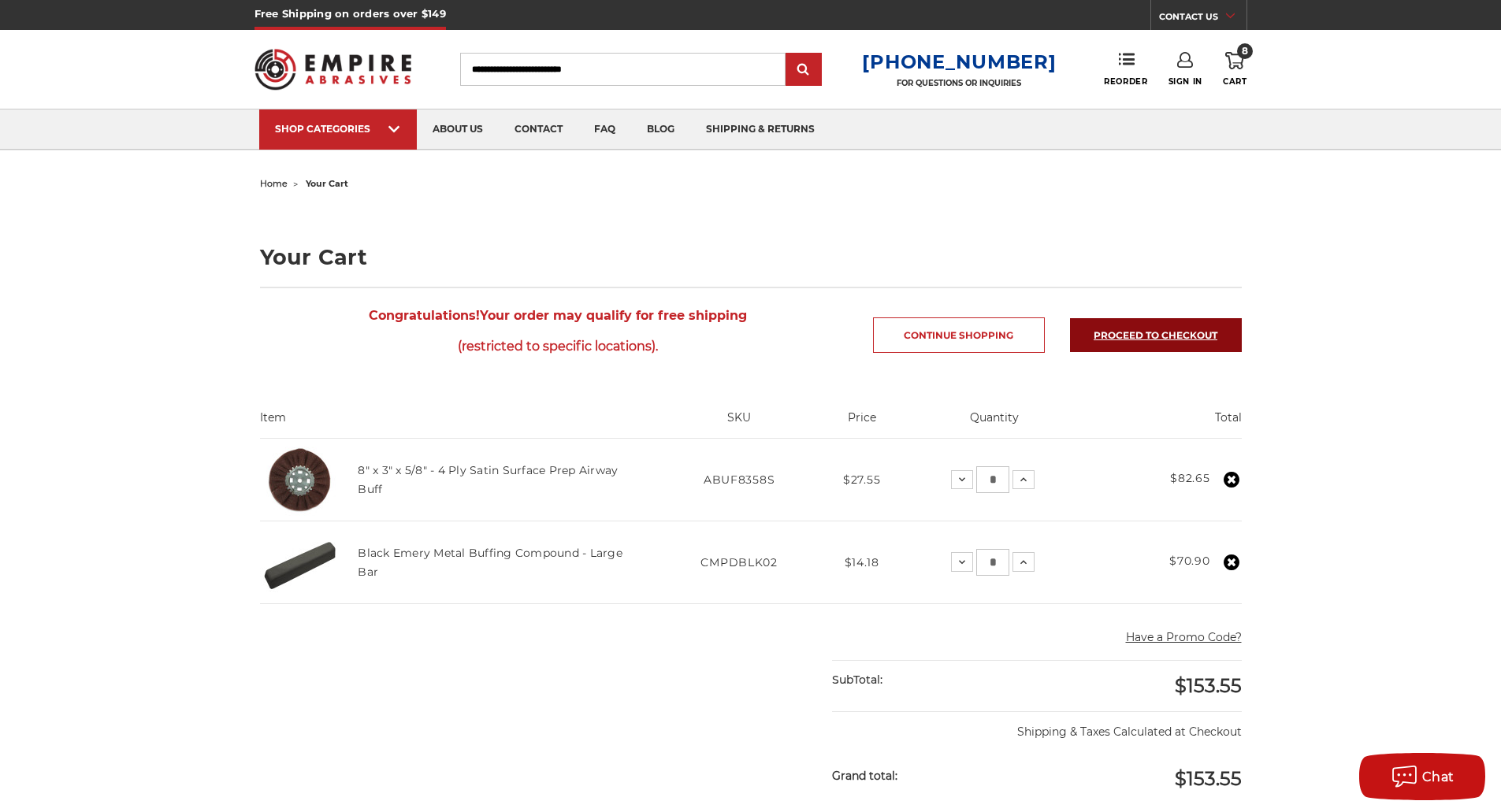
click at [1160, 331] on link "Proceed to checkout" at bounding box center [1156, 334] width 172 height 34
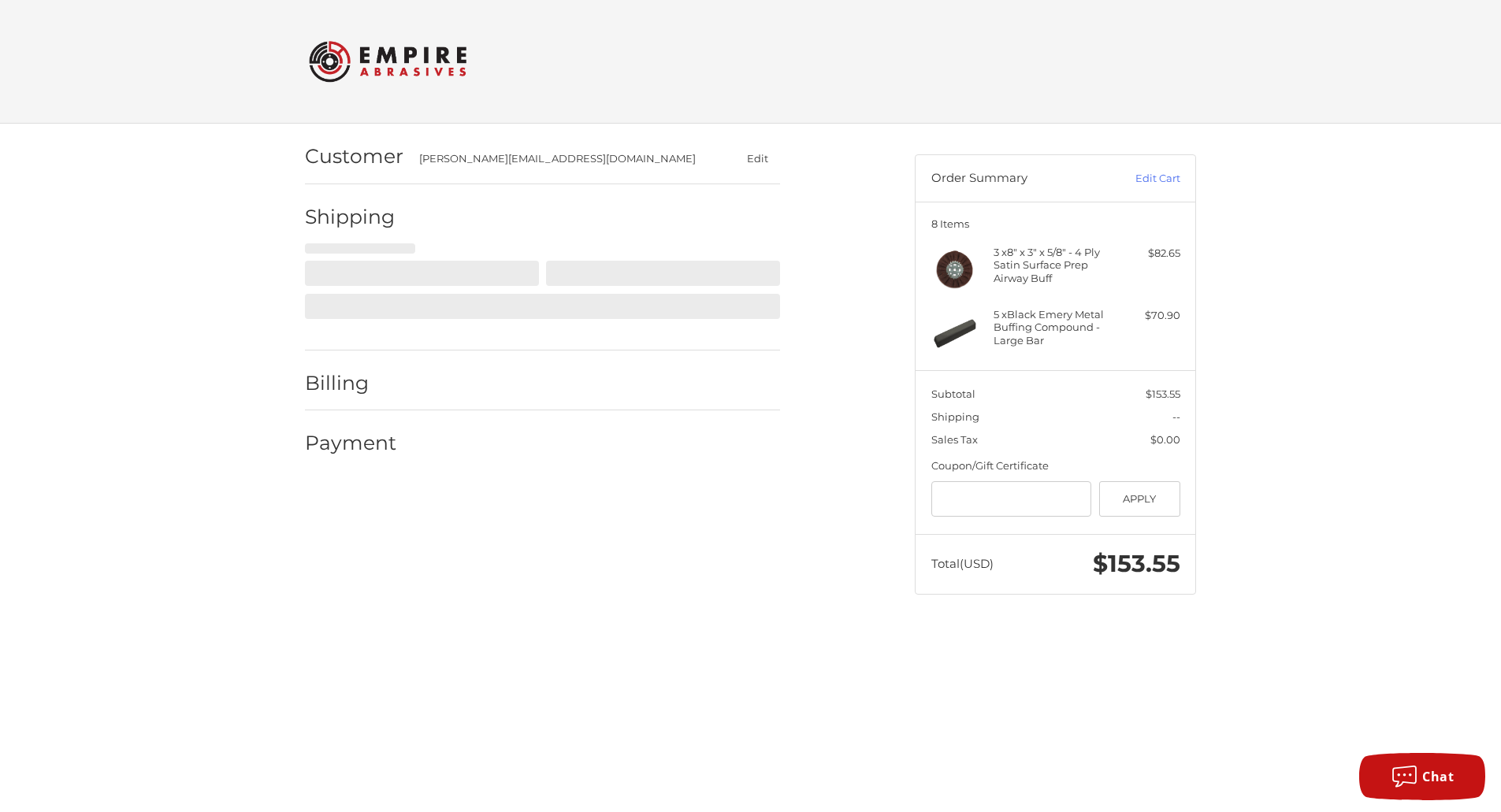
select select "**"
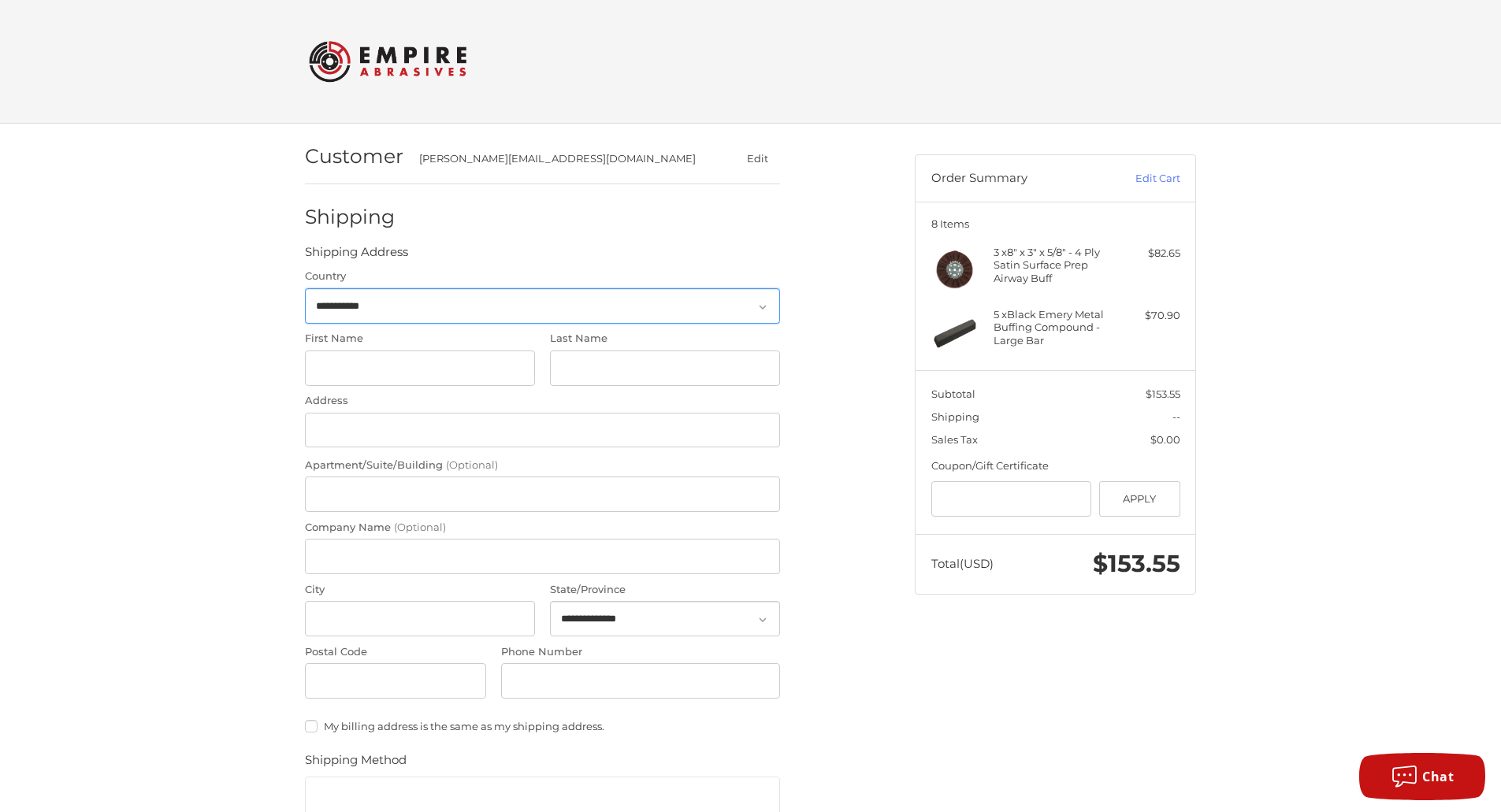
scroll to position [22, 0]
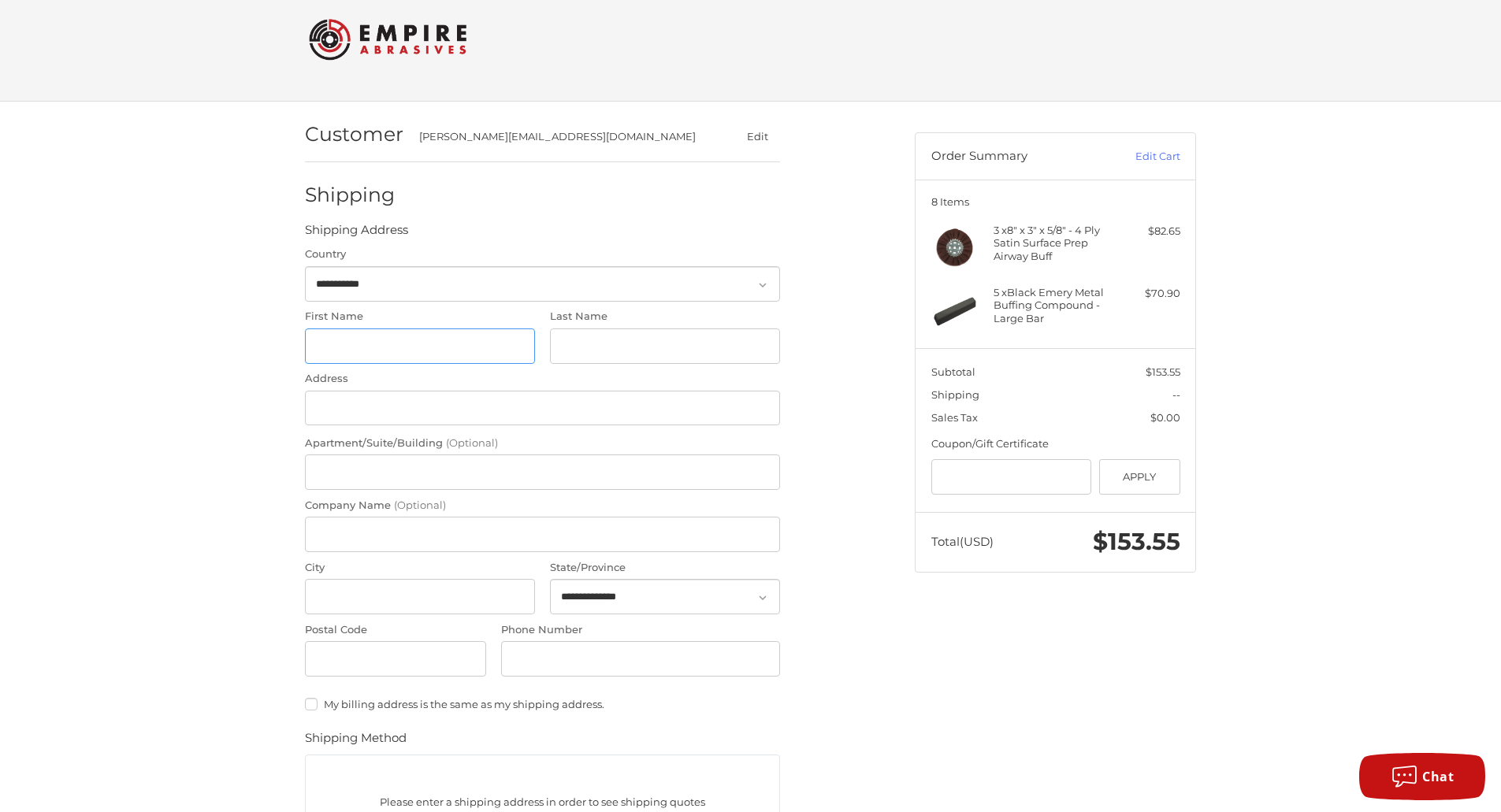
click at [391, 341] on input "First Name" at bounding box center [420, 346] width 230 height 35
drag, startPoint x: 582, startPoint y: 213, endPoint x: 600, endPoint y: 206, distance: 19.3
click at [583, 213] on div "Shipping" at bounding box center [542, 195] width 475 height 54
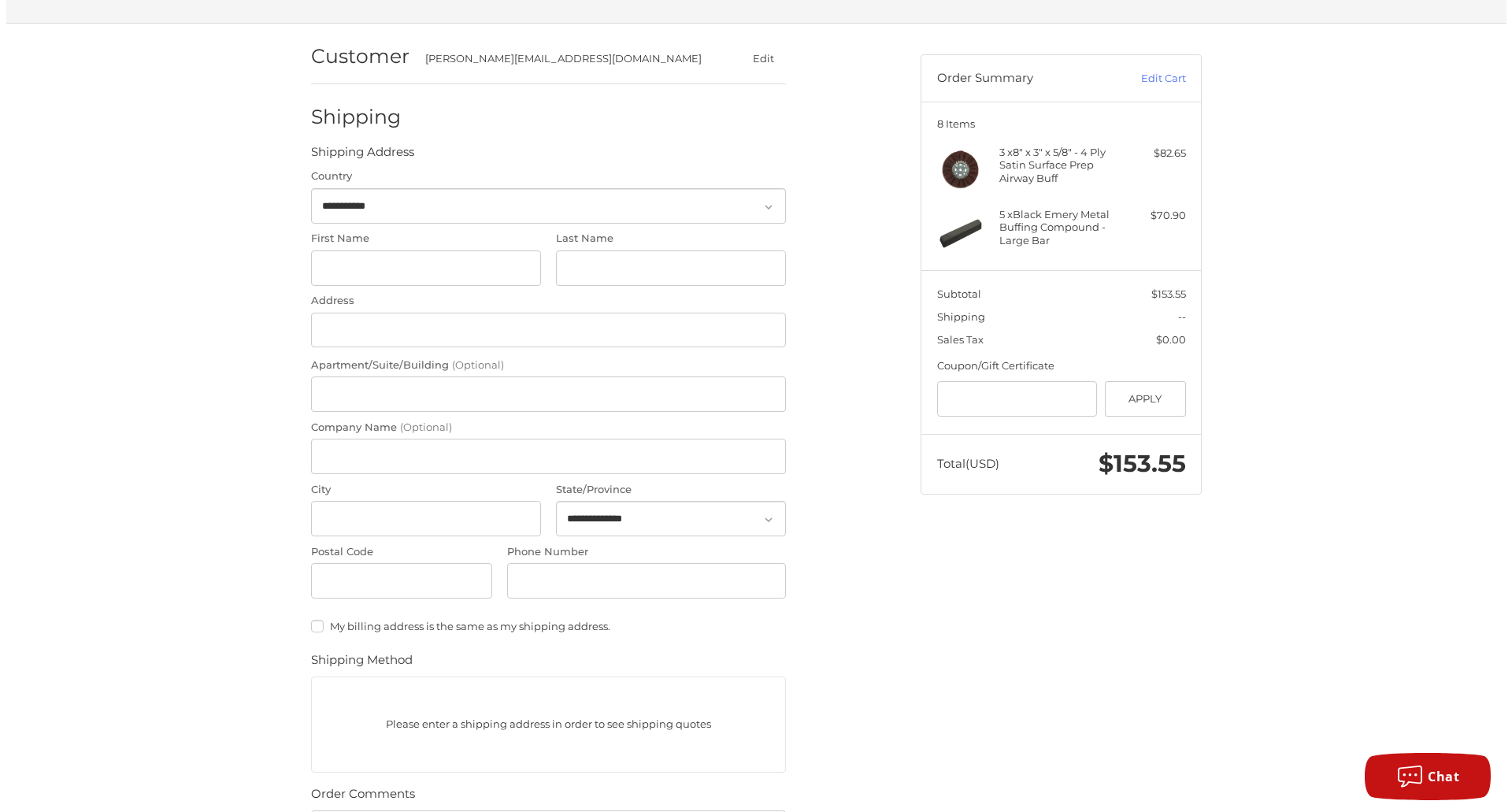
scroll to position [0, 0]
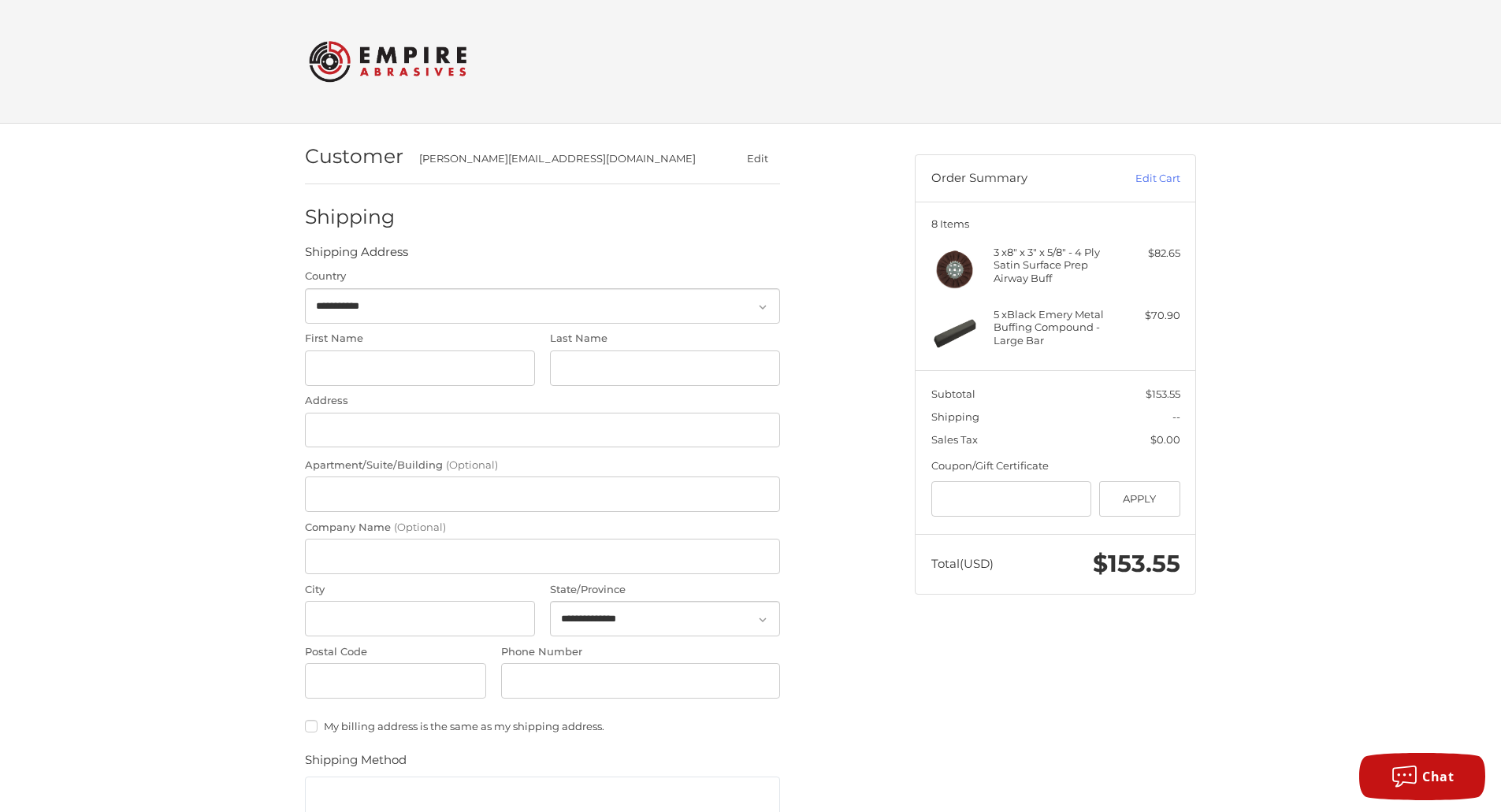
click at [759, 156] on button "Edit" at bounding box center [757, 158] width 45 height 23
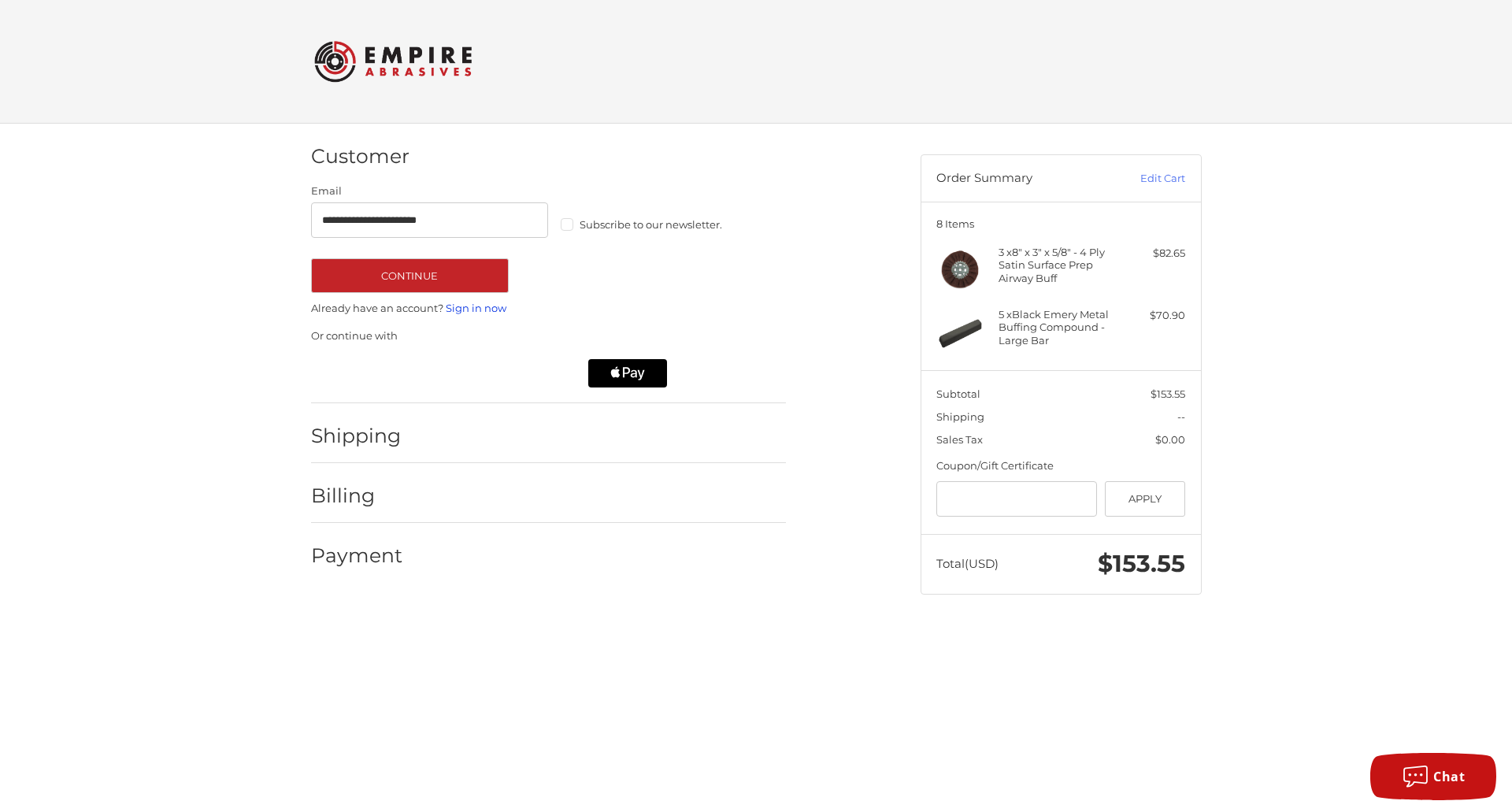
click at [481, 309] on link "Sign in now" at bounding box center [476, 308] width 61 height 13
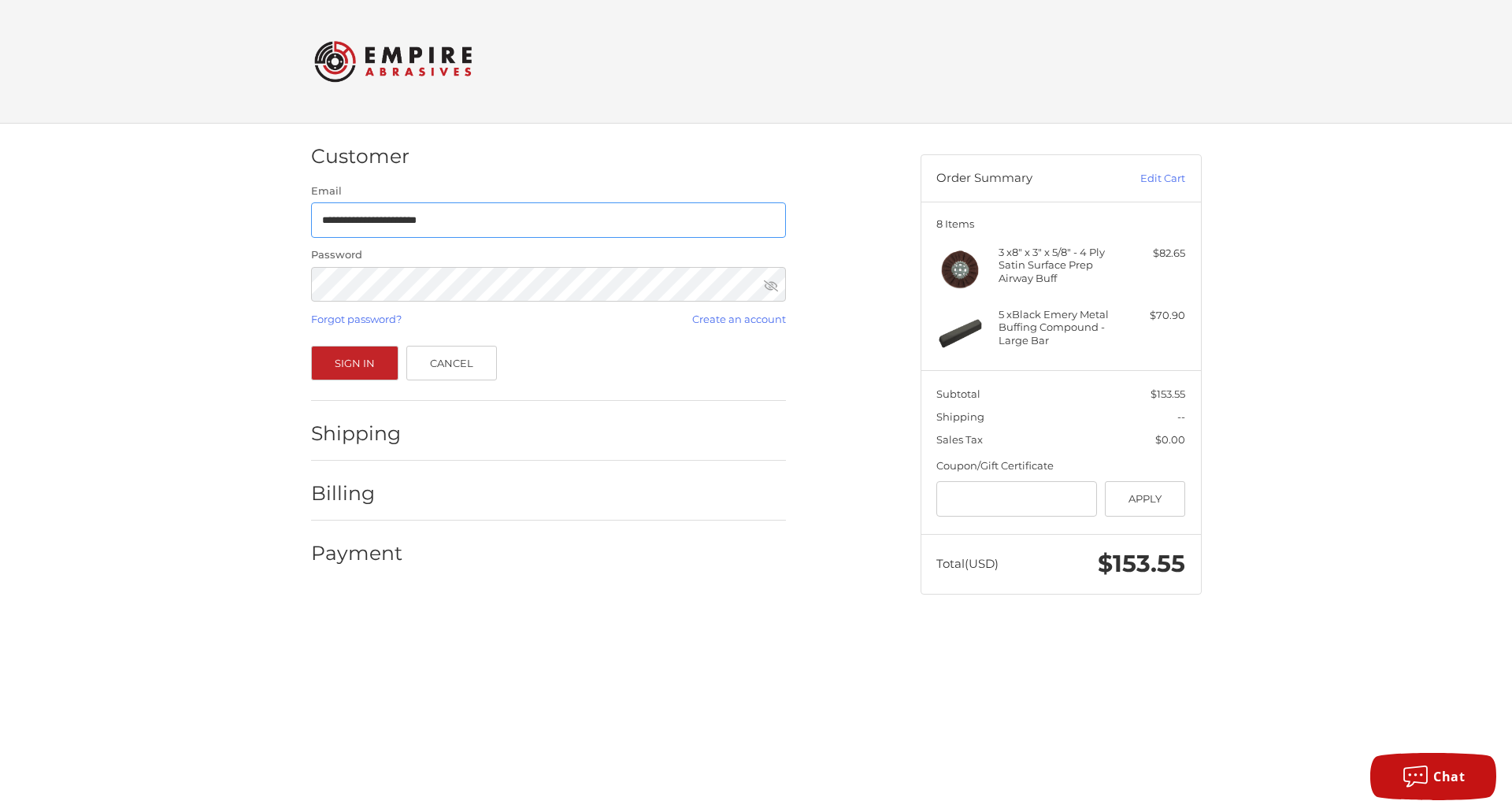
click at [464, 212] on input "**********" at bounding box center [548, 220] width 475 height 35
click at [372, 366] on button "Sign In" at bounding box center [355, 363] width 88 height 35
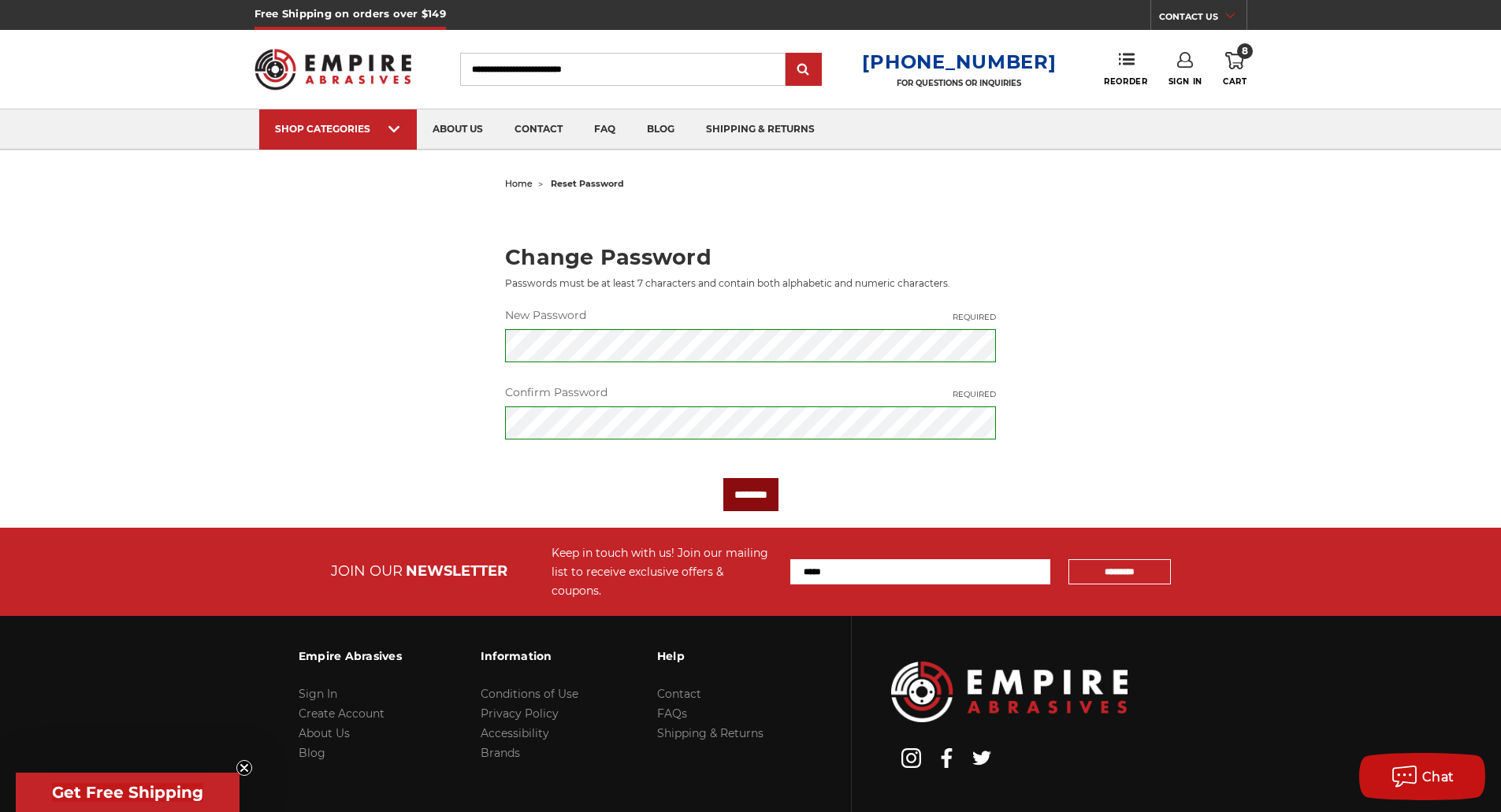
click at [753, 506] on input "********" at bounding box center [750, 494] width 55 height 33
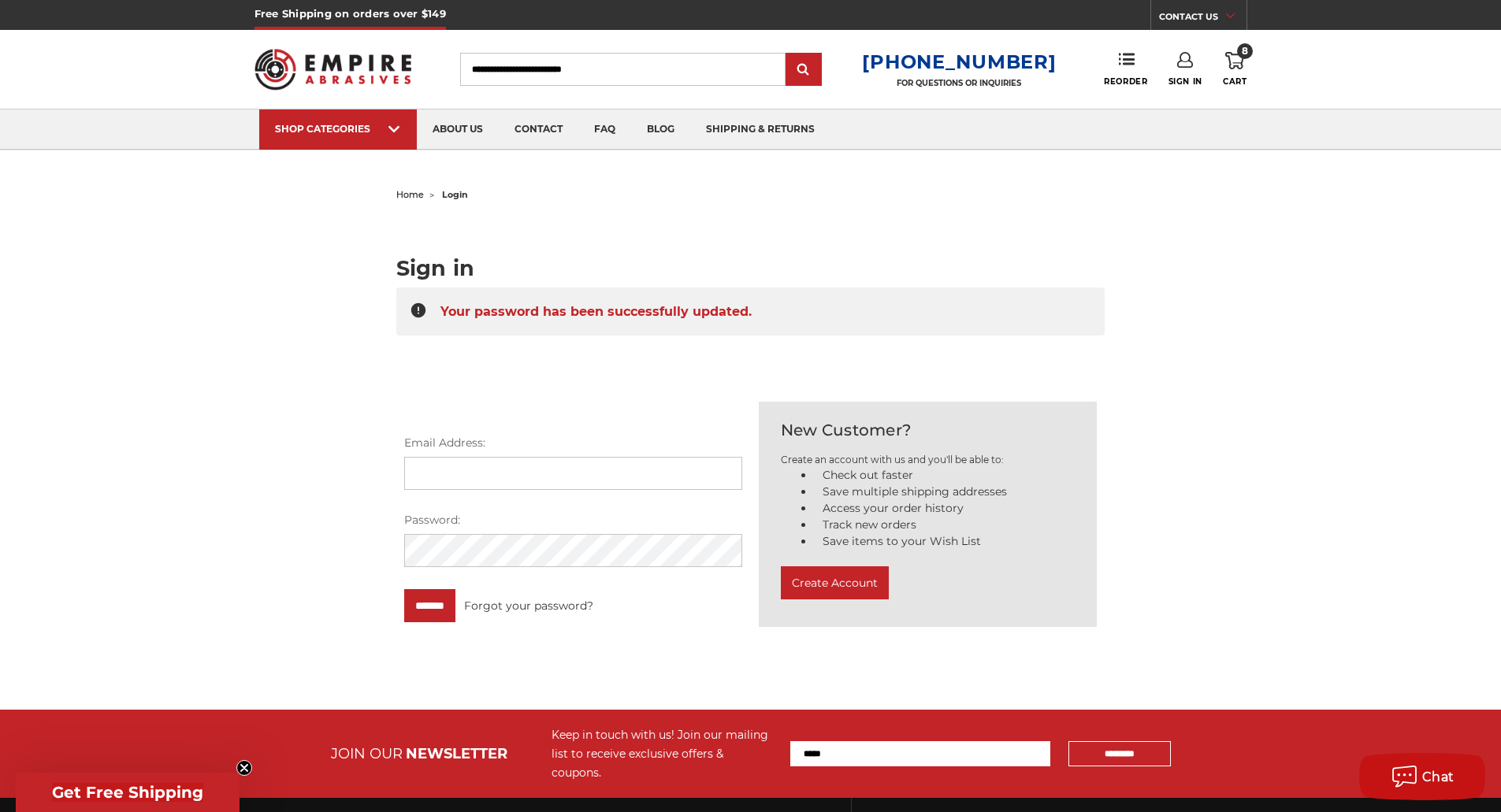
click at [493, 471] on input "Email Address:" at bounding box center [573, 473] width 338 height 33
type input "**********"
click at [443, 601] on input "*******" at bounding box center [430, 606] width 51 height 33
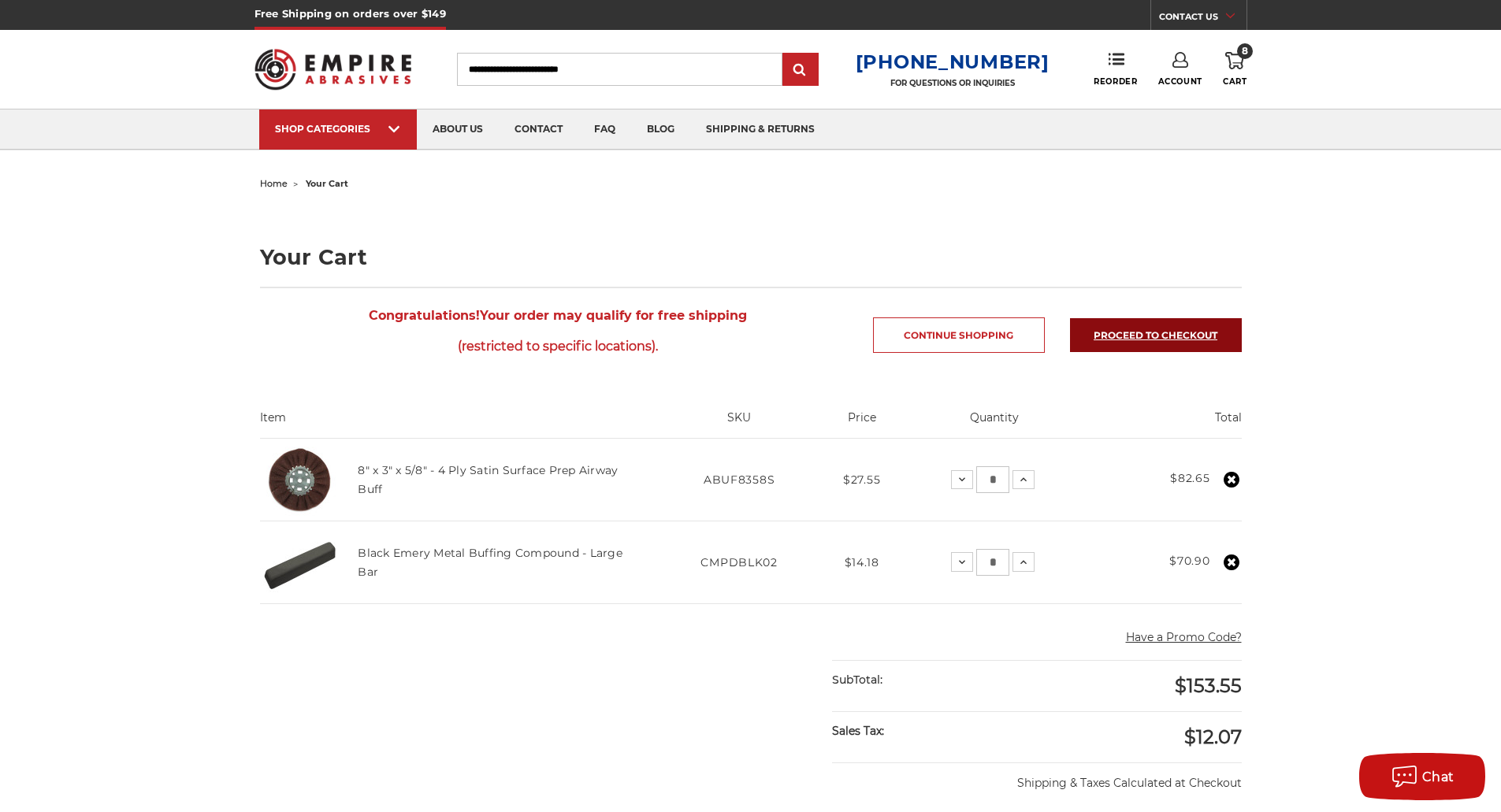
click at [1168, 329] on link "Proceed to checkout" at bounding box center [1156, 334] width 172 height 34
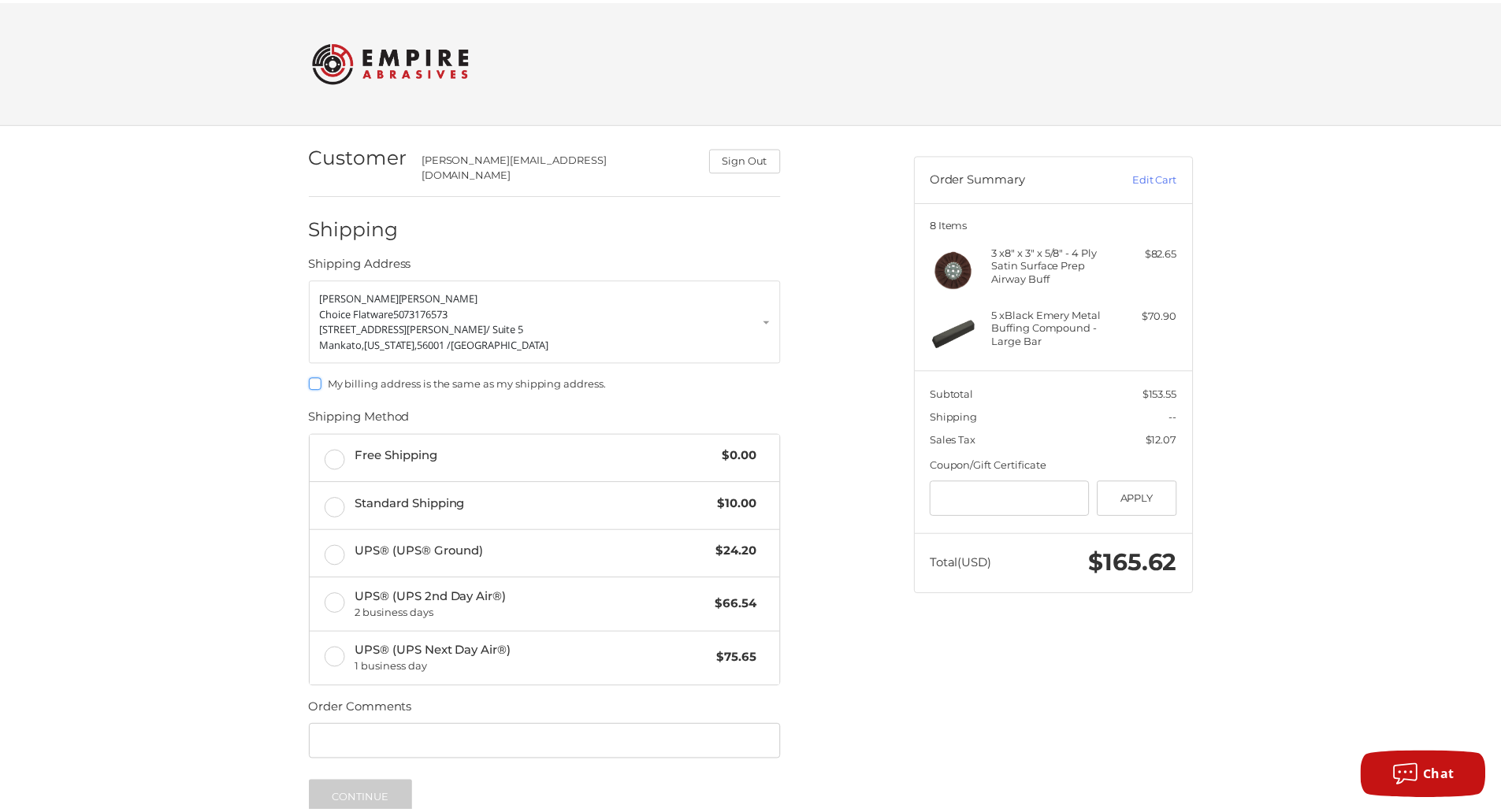
scroll to position [23, 0]
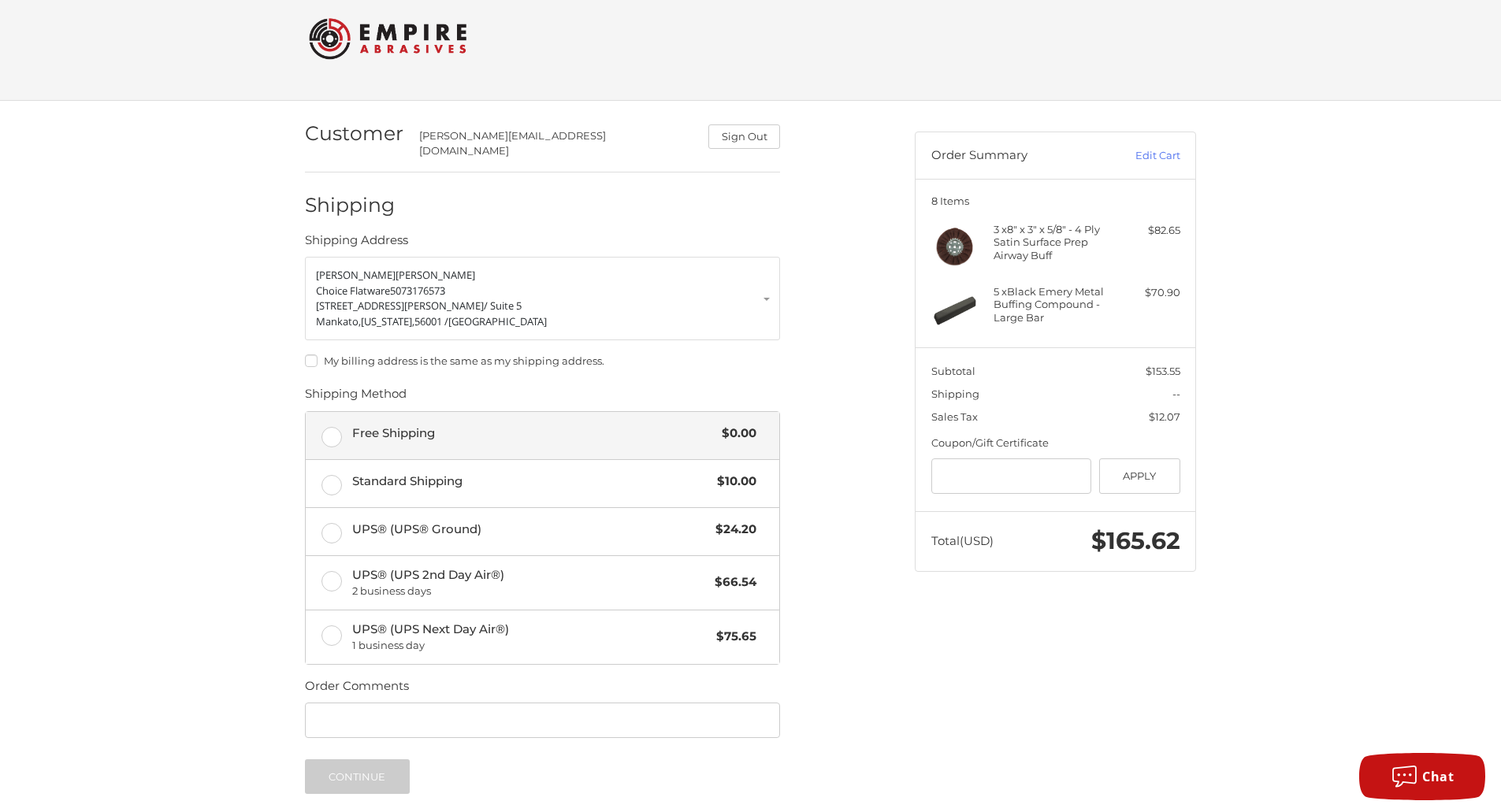
click at [404, 431] on span "Free Shipping" at bounding box center [533, 433] width 363 height 18
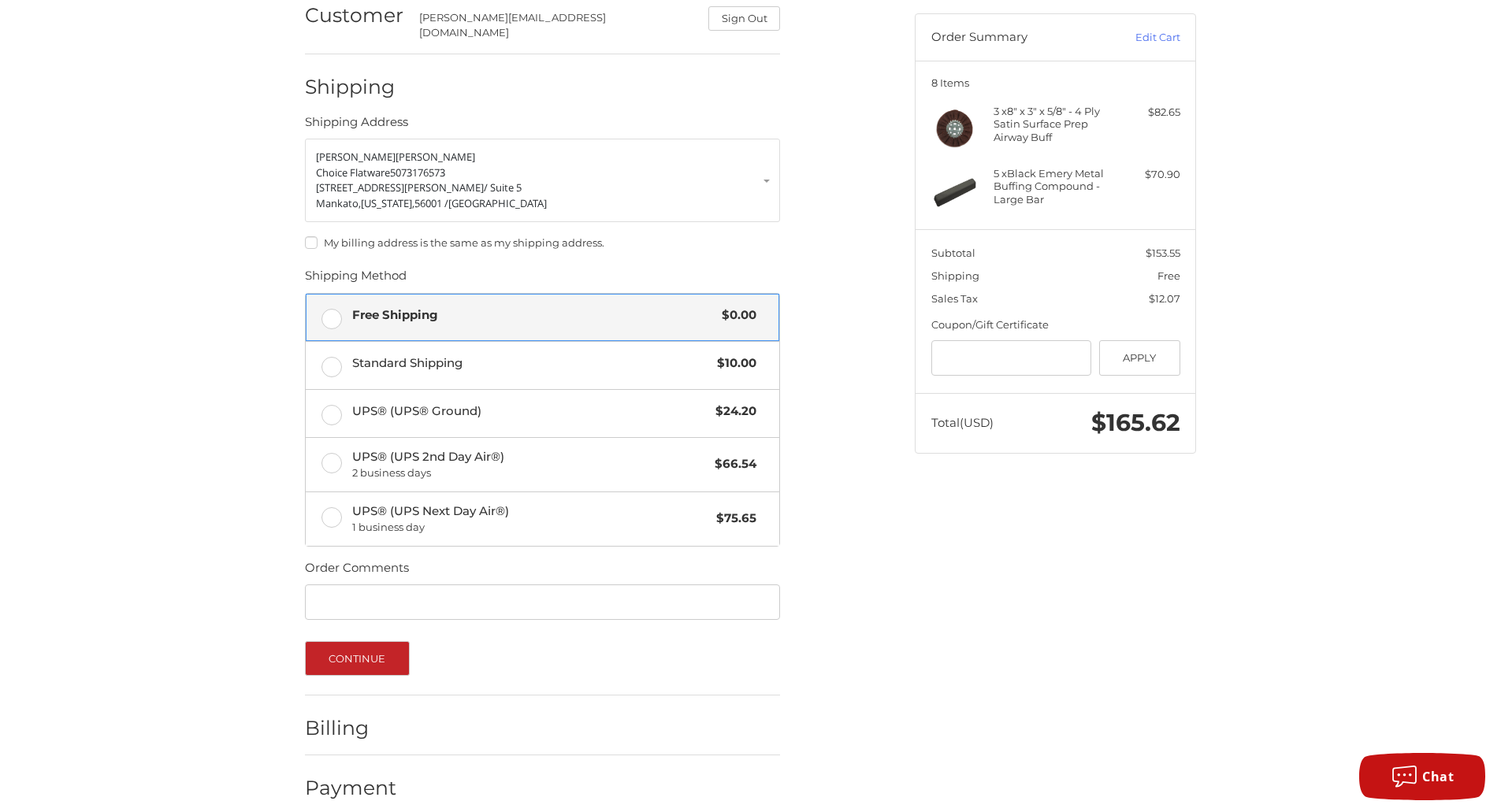
scroll to position [149, 0]
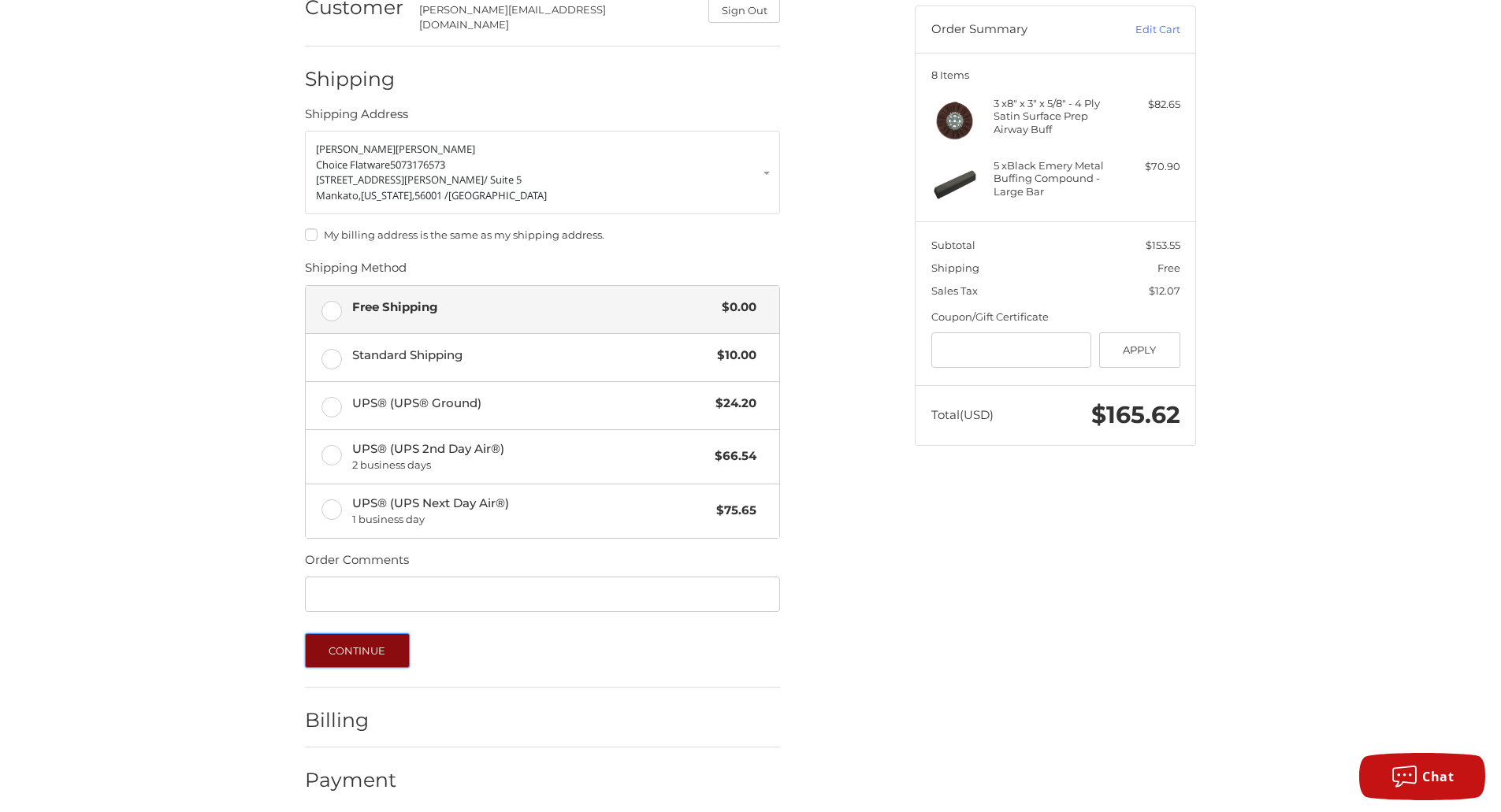
click at [384, 639] on button "Continue" at bounding box center [357, 650] width 104 height 35
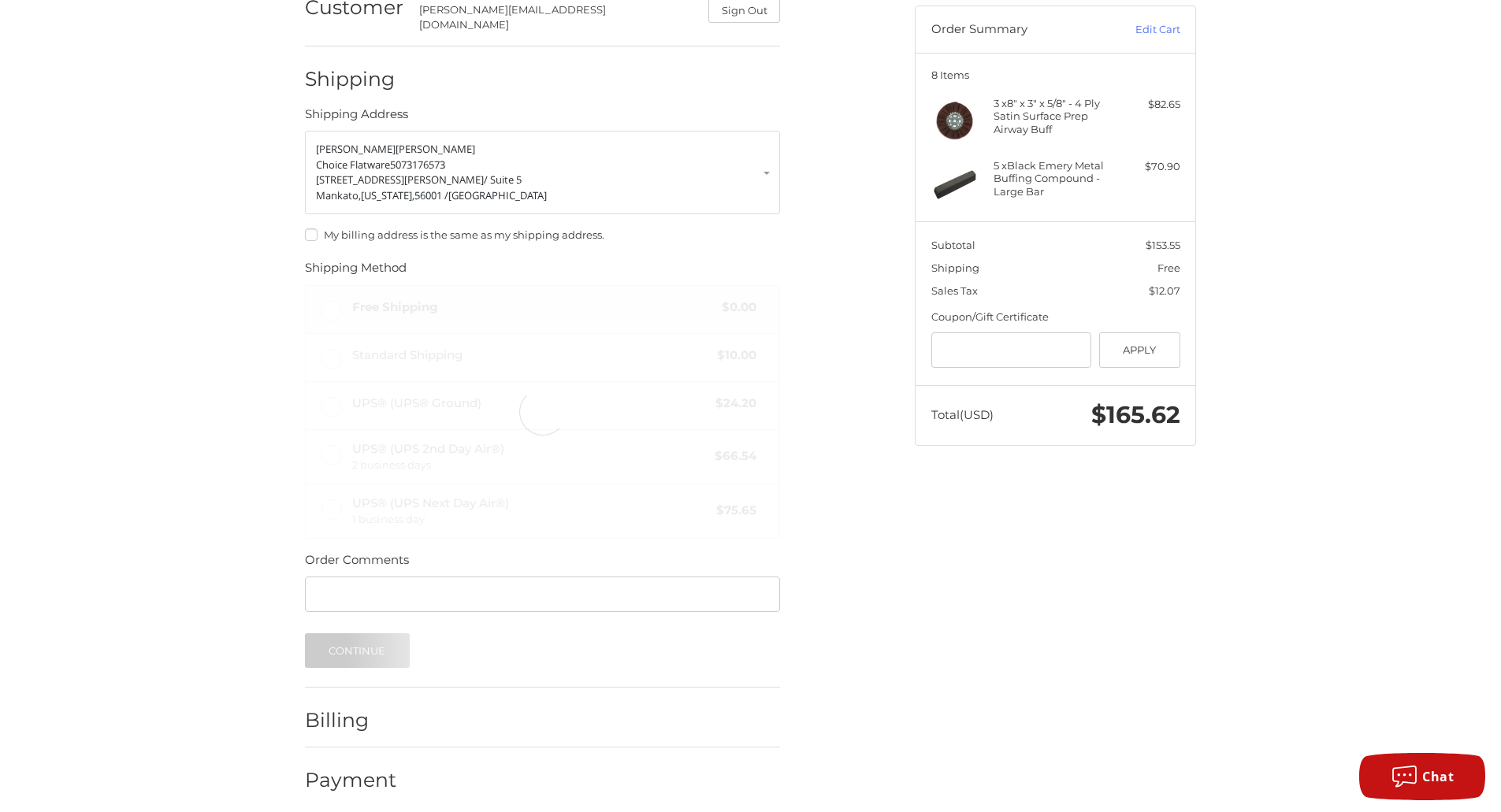
scroll to position [0, 0]
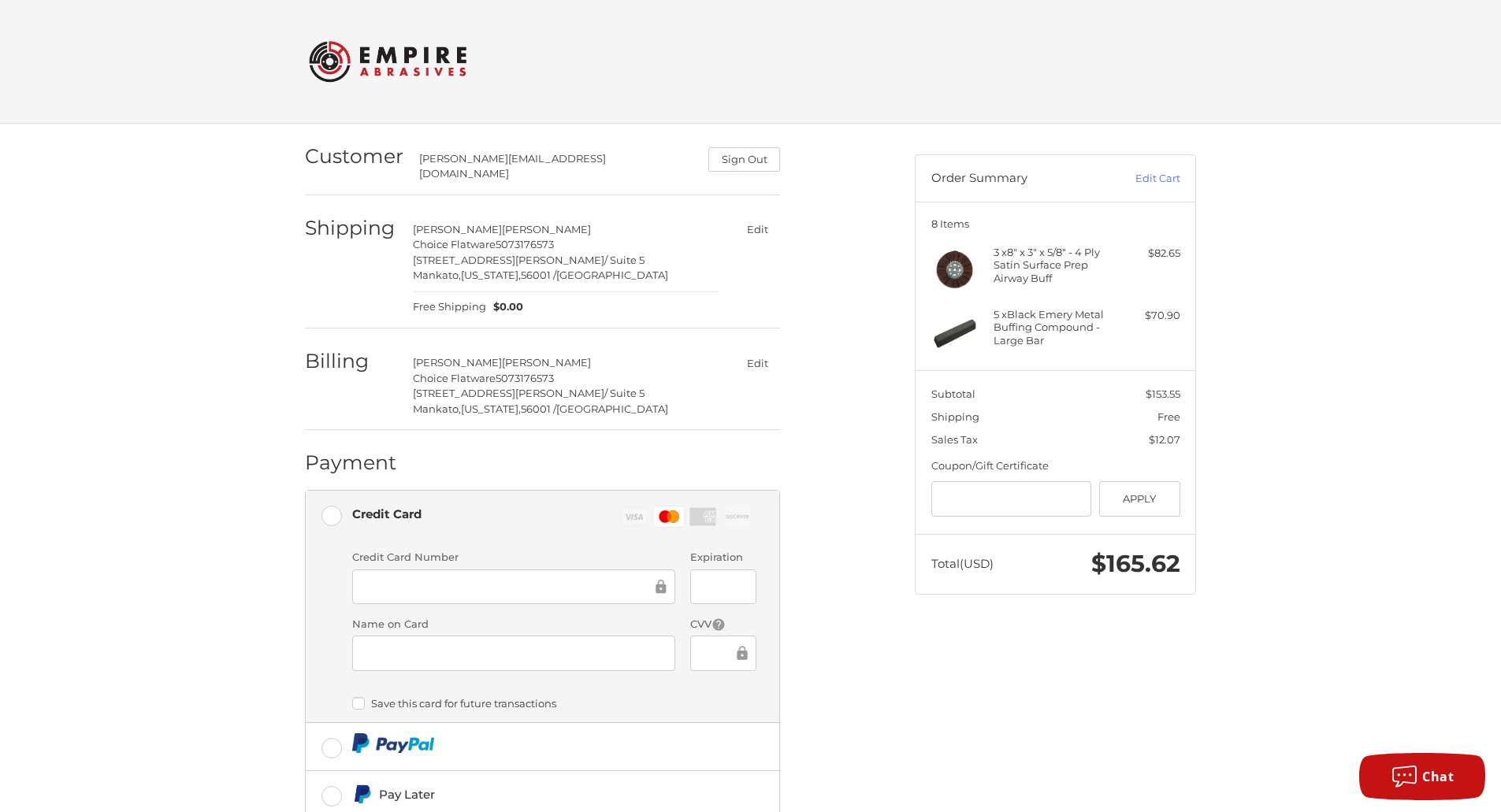
click at [273, 655] on div "Customer peter@choiceflatware.com Sign Out Shipping Peter Lindeman Choice Flatw…" at bounding box center [750, 556] width 1501 height 866
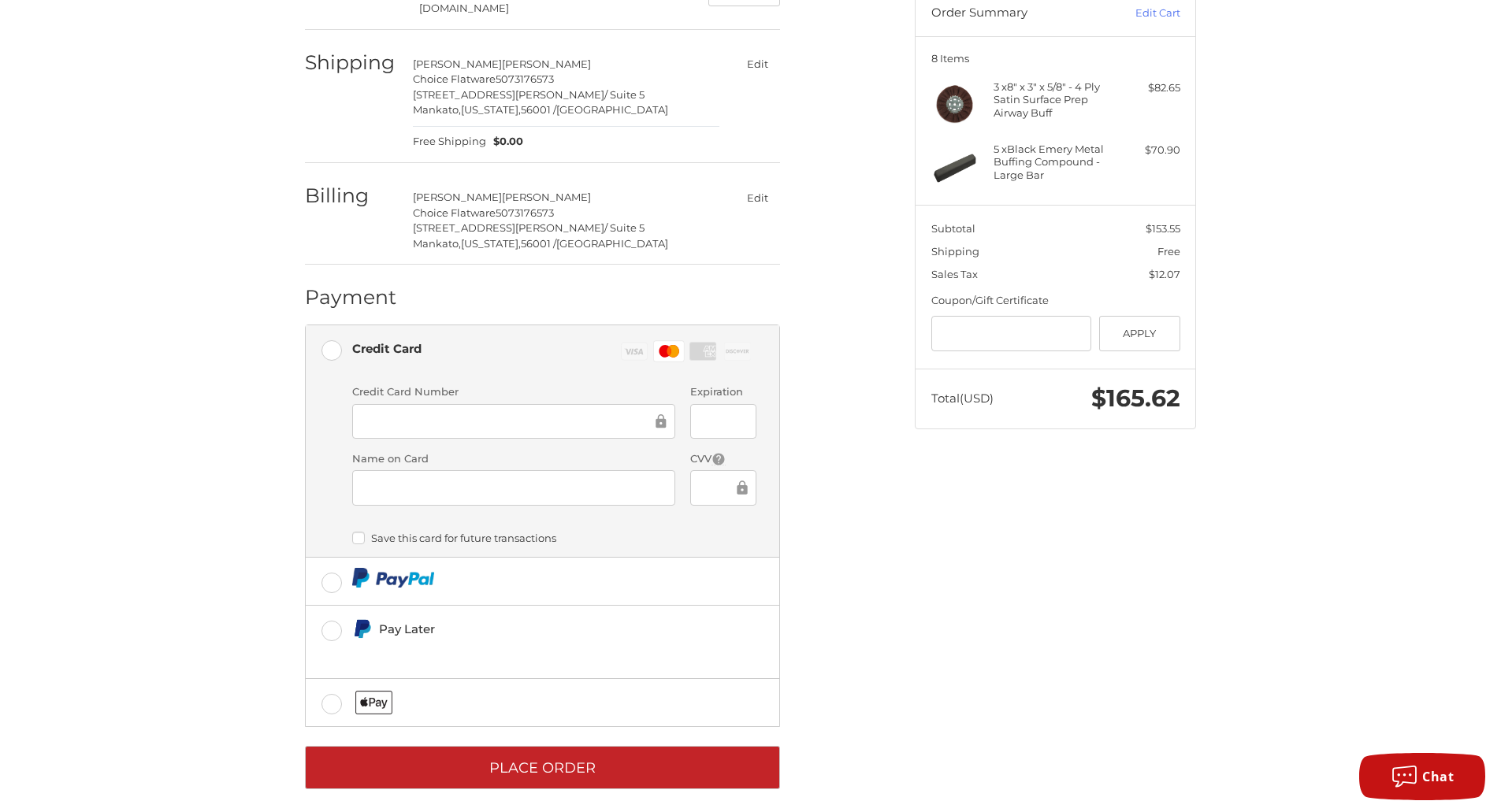
scroll to position [167, 0]
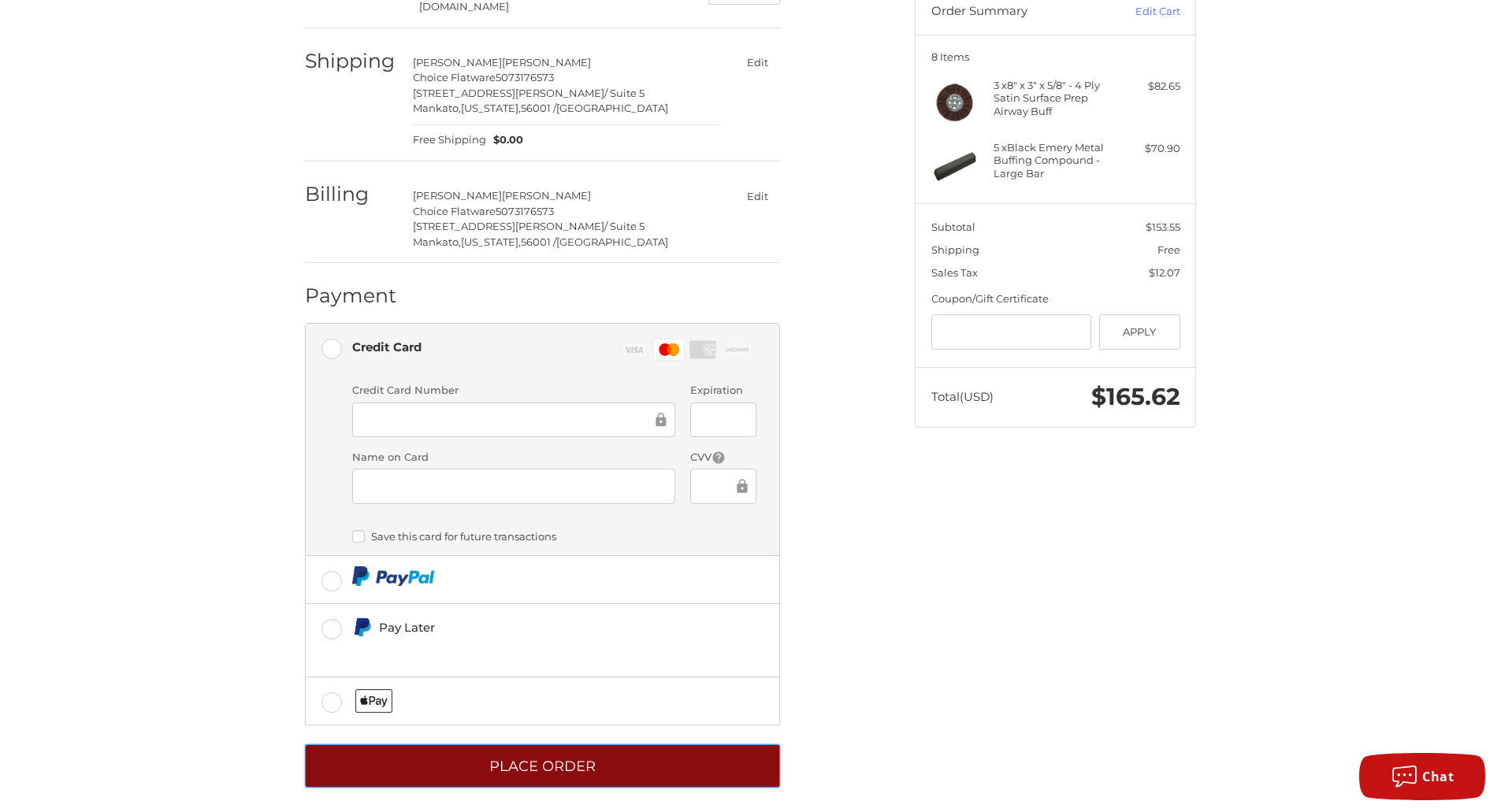
click at [538, 748] on button "Place Order" at bounding box center [542, 766] width 475 height 44
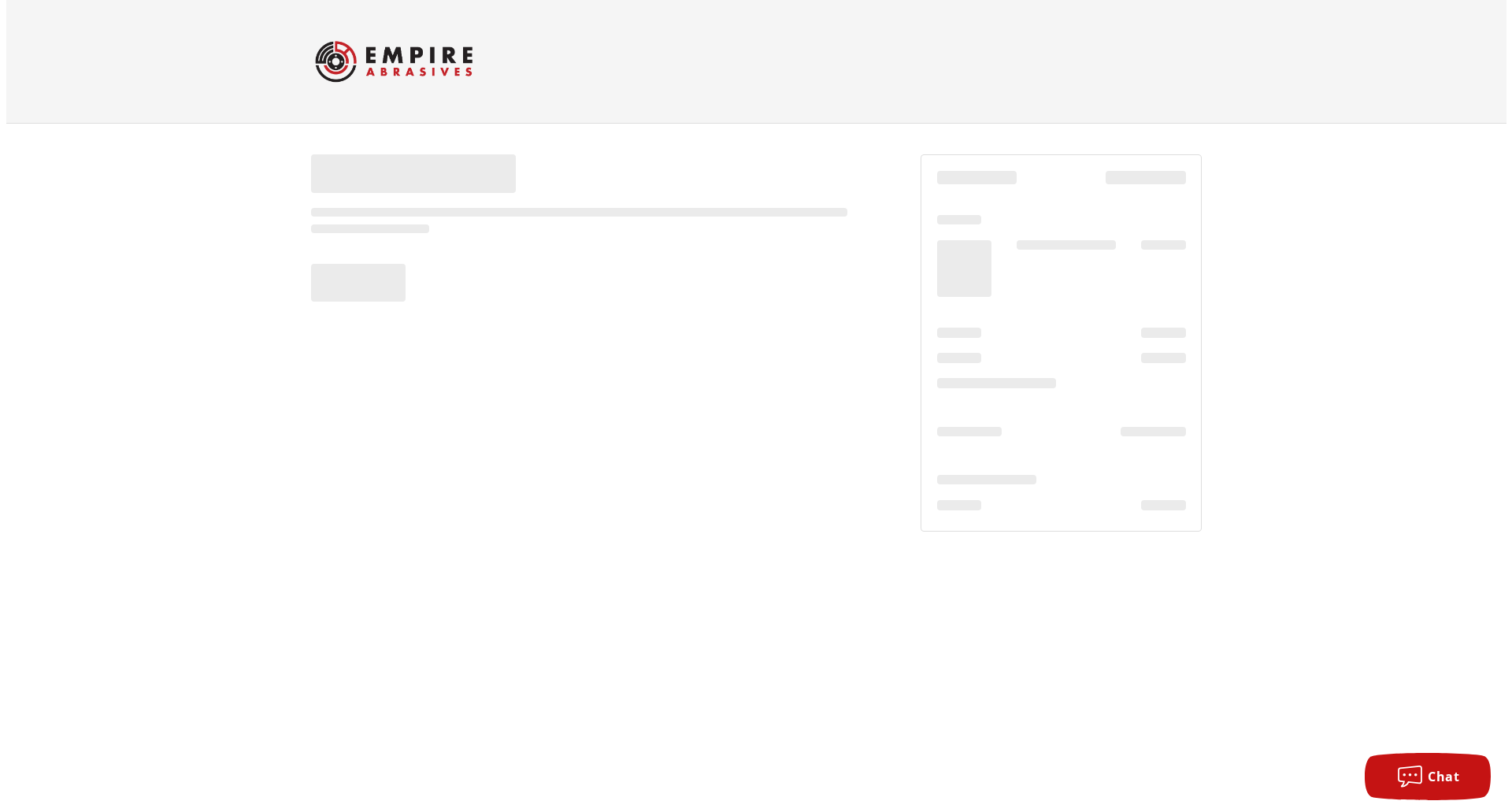
scroll to position [0, 0]
